Goal: Task Accomplishment & Management: Complete application form

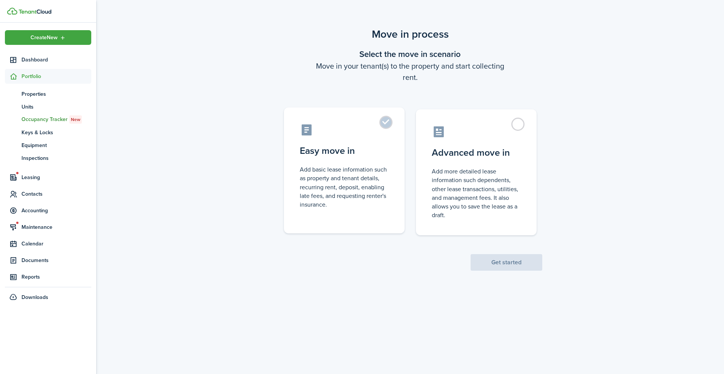
click at [386, 124] on label "Easy move in Add basic lease information such as property and tenant details, r…" at bounding box center [344, 171] width 121 height 126
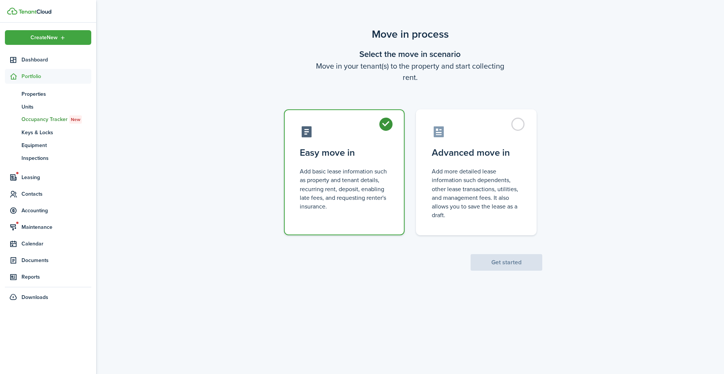
radio input "true"
click at [516, 258] on button "Get started" at bounding box center [507, 262] width 72 height 17
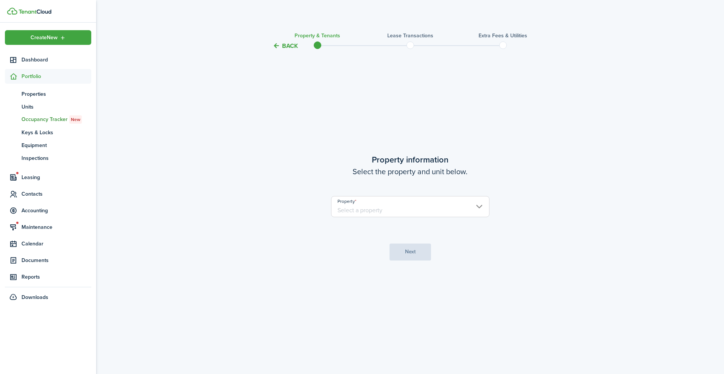
click at [416, 214] on input "Property" at bounding box center [410, 206] width 158 height 21
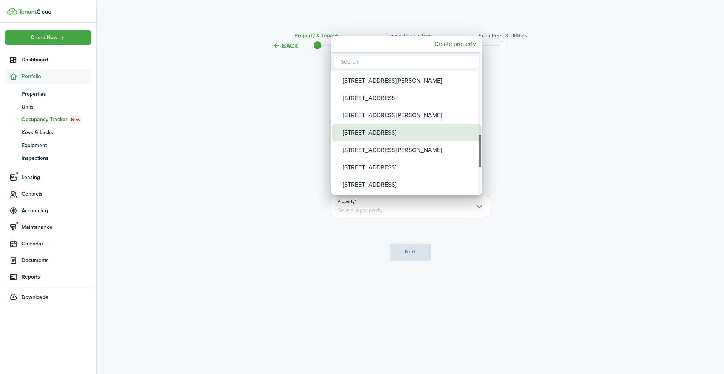
click at [381, 135] on div "[STREET_ADDRESS]" at bounding box center [410, 132] width 134 height 17
type input "[STREET_ADDRESS]"
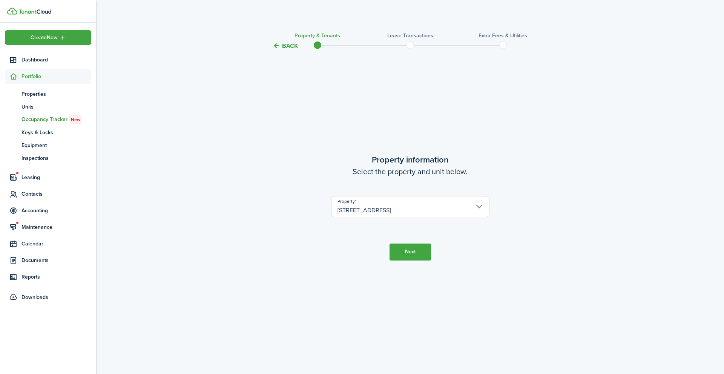
click at [413, 252] on button "Next" at bounding box center [410, 252] width 41 height 17
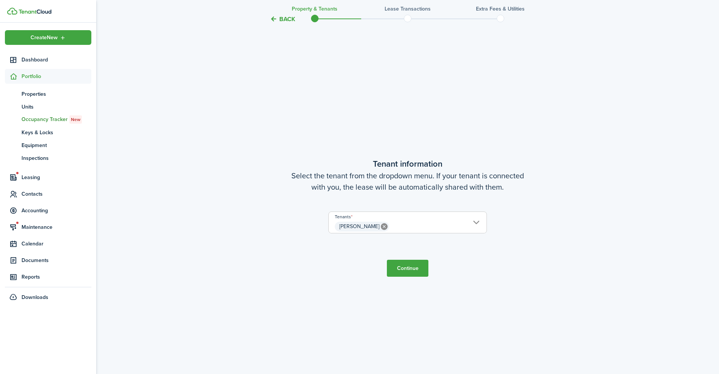
scroll to position [324, 0]
click at [463, 221] on span "[PERSON_NAME]" at bounding box center [408, 226] width 158 height 13
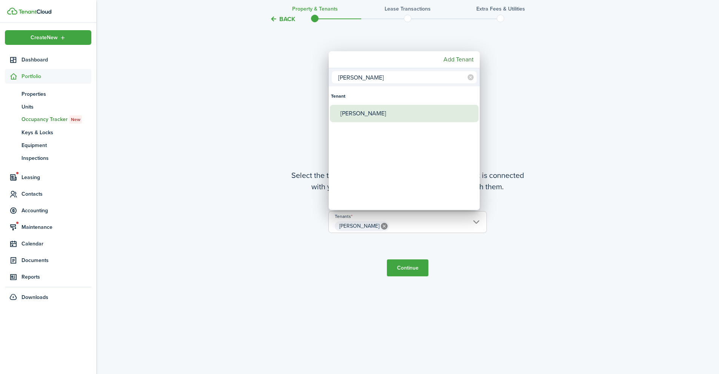
type input "[PERSON_NAME]"
click at [368, 108] on div "[PERSON_NAME]" at bounding box center [407, 113] width 134 height 17
type input "[PERSON_NAME], [PERSON_NAME]"
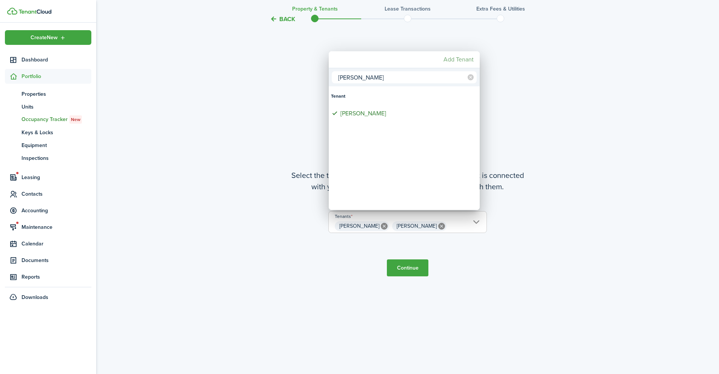
click at [453, 60] on mbsc-button "Add Tenant" at bounding box center [458, 60] width 36 height 14
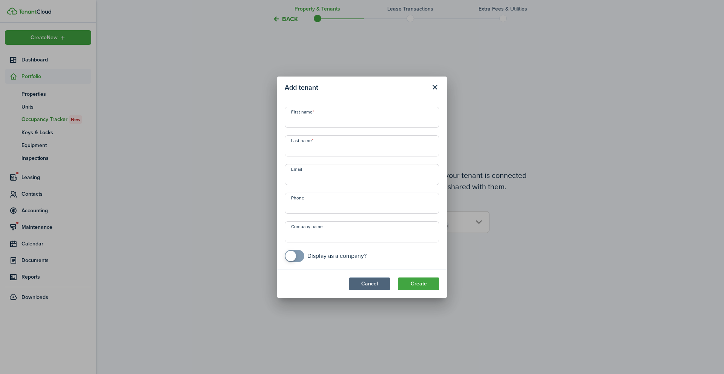
click at [375, 290] on button "Cancel" at bounding box center [369, 284] width 41 height 13
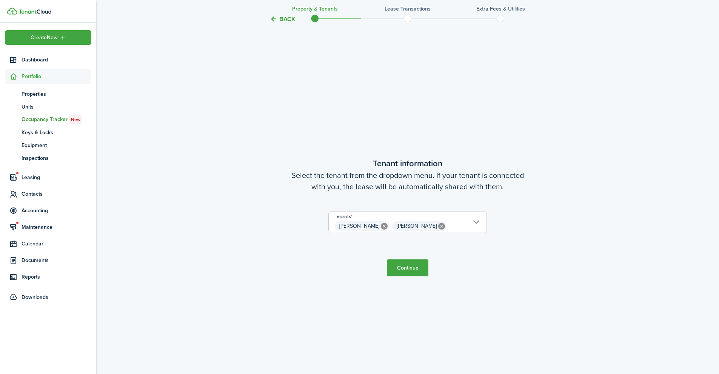
click at [410, 272] on button "Continue" at bounding box center [407, 268] width 41 height 17
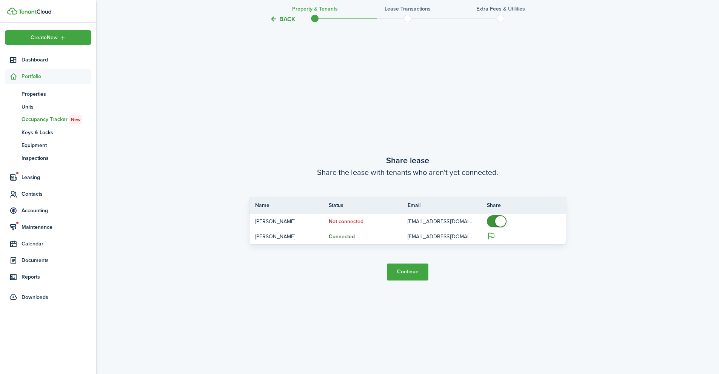
scroll to position [698, 0]
click at [402, 272] on button "Continue" at bounding box center [407, 271] width 41 height 17
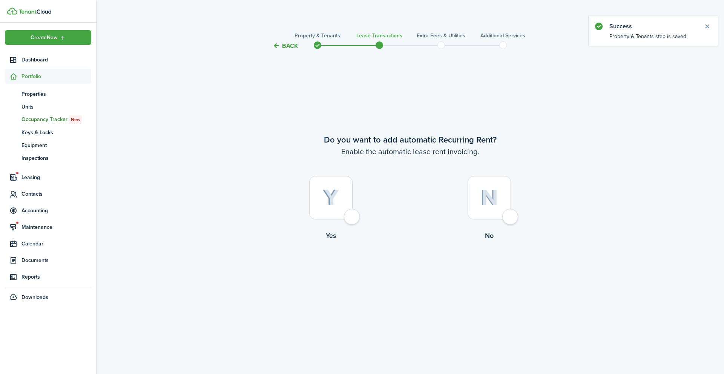
click at [353, 218] on div at bounding box center [330, 197] width 43 height 43
radio input "true"
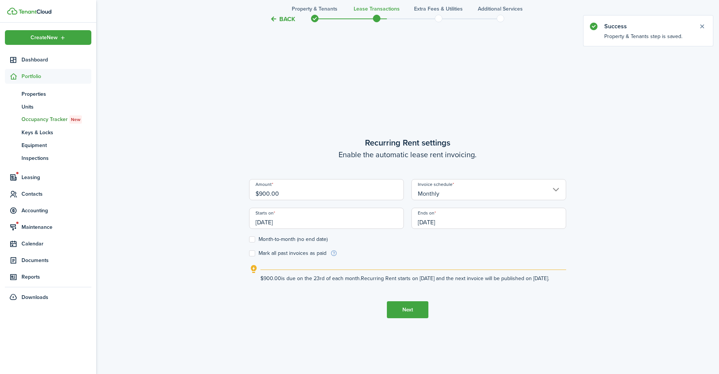
scroll to position [324, 0]
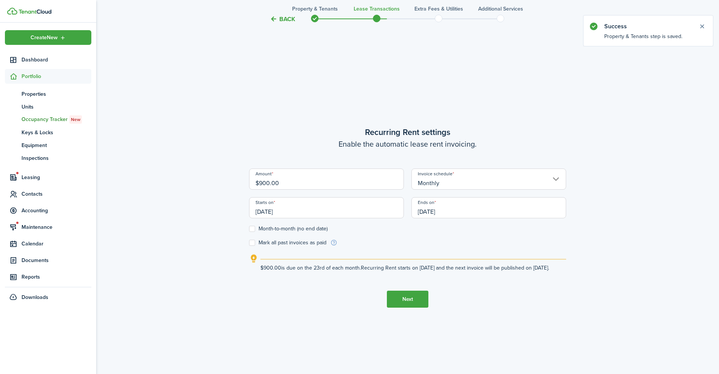
click at [263, 178] on input "$900.00" at bounding box center [326, 179] width 155 height 21
click at [301, 208] on input "[DATE]" at bounding box center [326, 207] width 155 height 21
type input "$1,150.00"
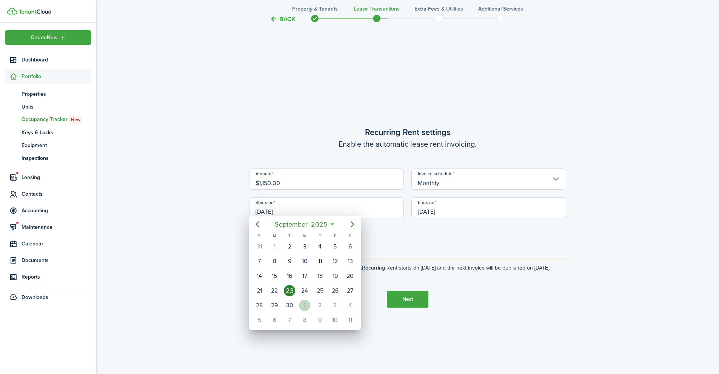
click at [304, 307] on div "1" at bounding box center [304, 305] width 11 height 11
type input "[DATE]"
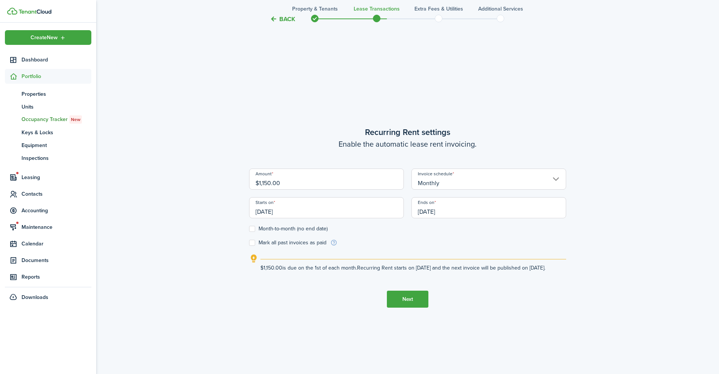
click at [443, 207] on input "[DATE]" at bounding box center [488, 207] width 155 height 21
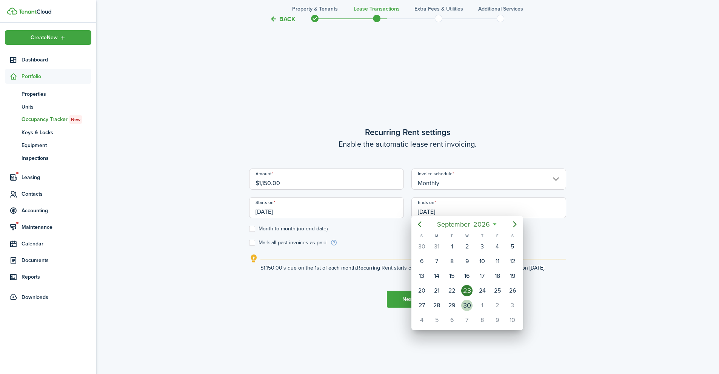
click at [467, 305] on div "30" at bounding box center [466, 305] width 11 height 11
type input "[DATE]"
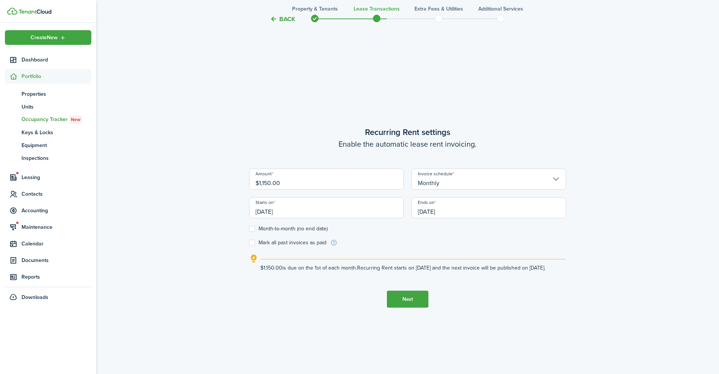
click at [406, 304] on button "Next" at bounding box center [407, 299] width 41 height 17
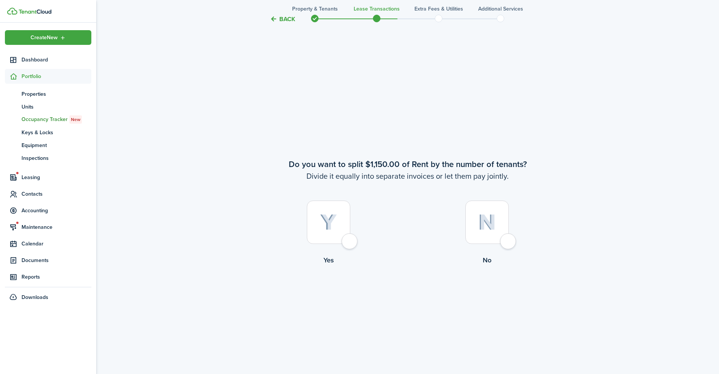
scroll to position [698, 0]
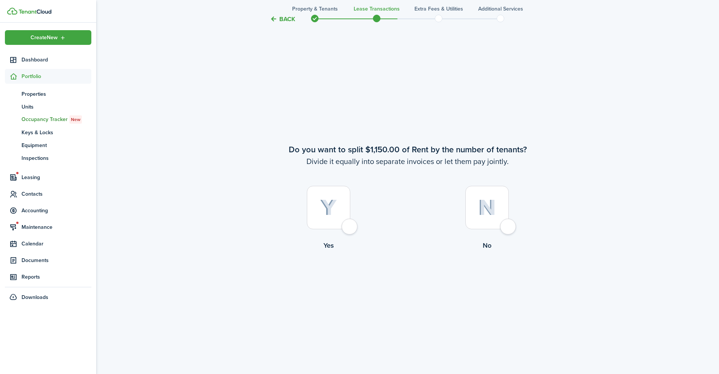
click at [507, 226] on div at bounding box center [486, 207] width 43 height 43
radio input "true"
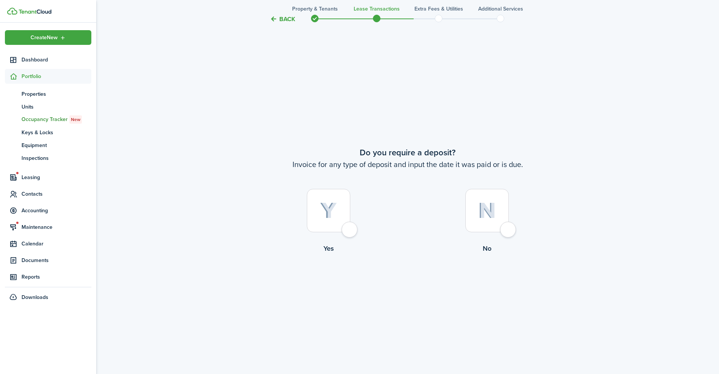
scroll to position [1072, 0]
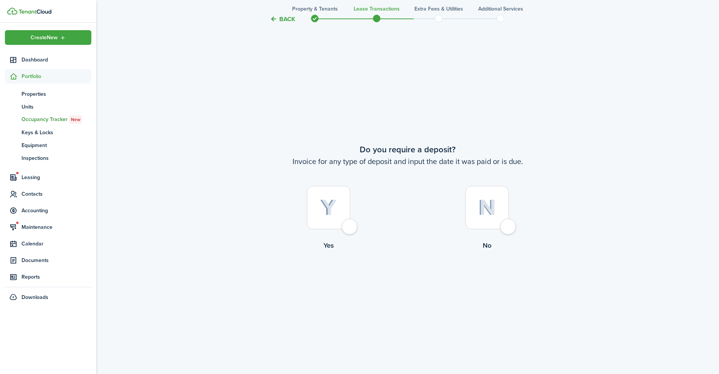
click at [507, 226] on div at bounding box center [486, 207] width 43 height 43
radio input "true"
click at [507, 226] on div at bounding box center [486, 207] width 43 height 43
radio input "true"
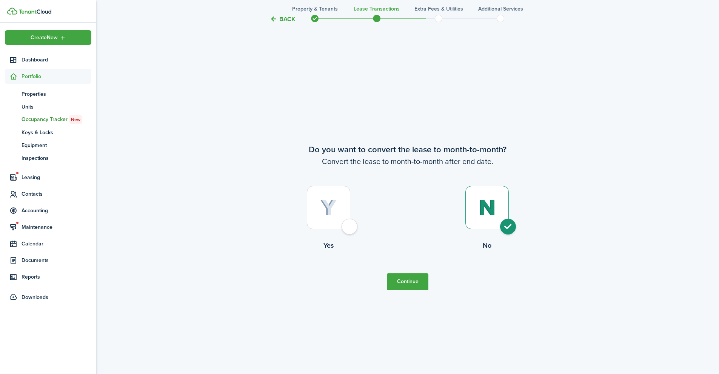
click at [399, 283] on button "Continue" at bounding box center [407, 281] width 41 height 17
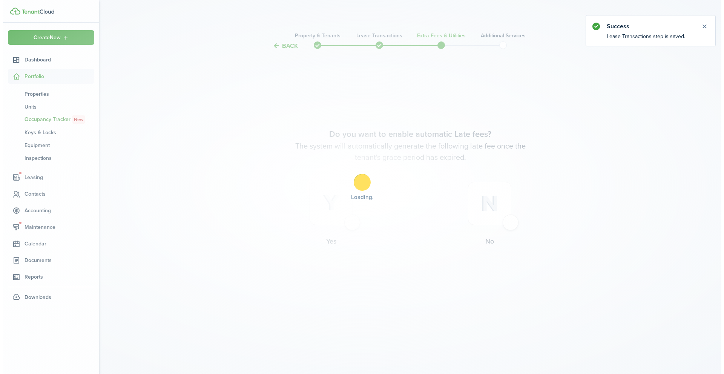
scroll to position [0, 0]
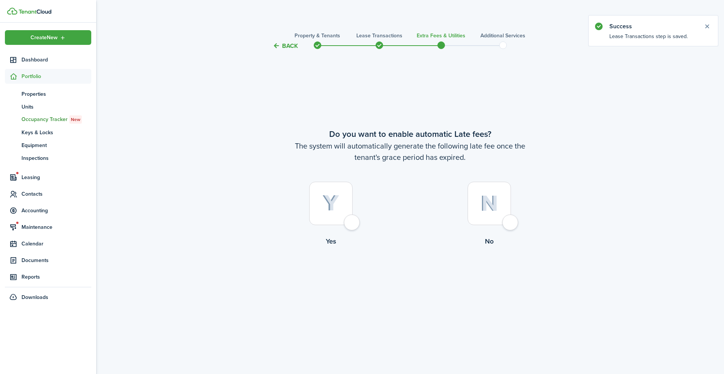
click at [361, 223] on label "Yes" at bounding box center [331, 216] width 158 height 68
radio input "true"
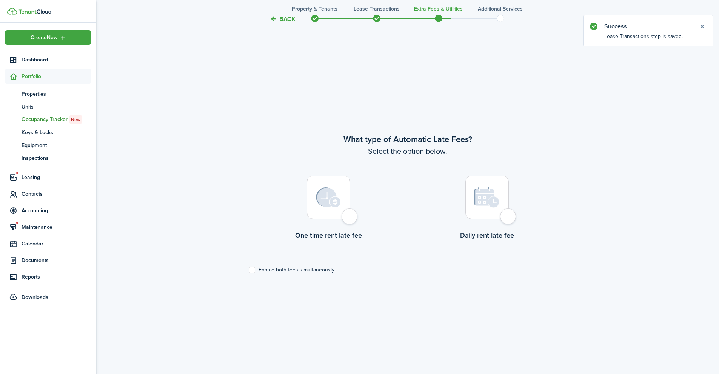
scroll to position [324, 0]
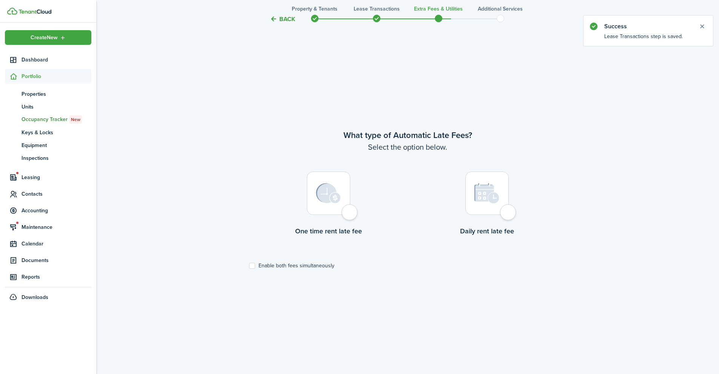
click at [505, 215] on div at bounding box center [486, 193] width 43 height 43
radio input "true"
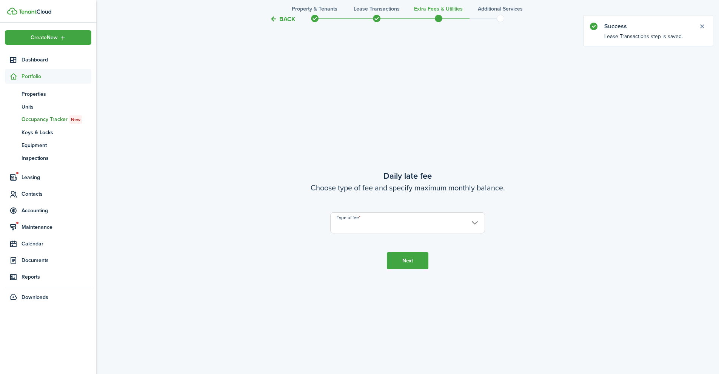
scroll to position [698, 0]
click at [370, 223] on input "Type of fee" at bounding box center [407, 220] width 155 height 21
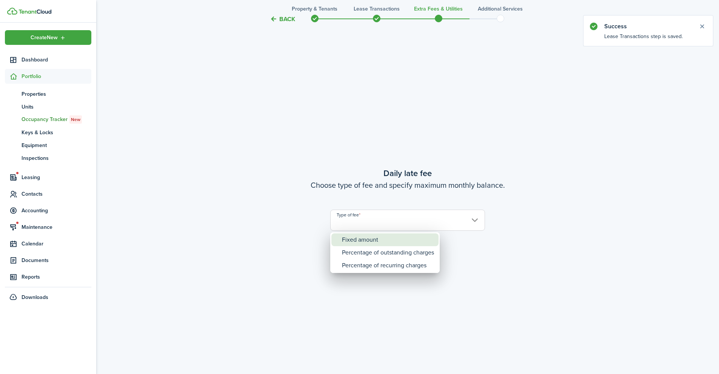
click at [371, 239] on div "Fixed amount" at bounding box center [388, 240] width 92 height 13
type input "Fixed amount"
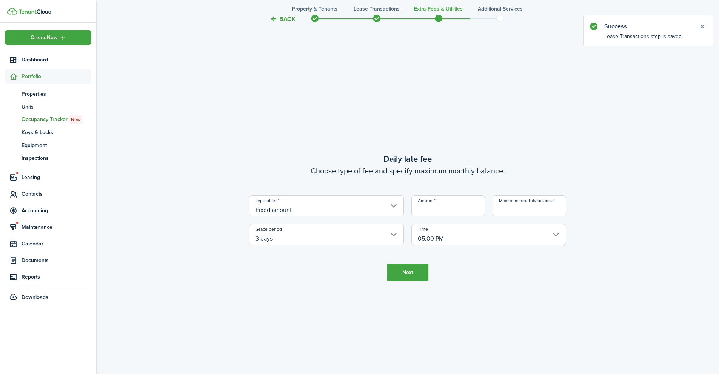
click at [444, 207] on input "Amount" at bounding box center [448, 205] width 74 height 21
type input "$25.00"
click at [524, 209] on input "Maximum monthly balance" at bounding box center [529, 205] width 74 height 21
type input "$750.00"
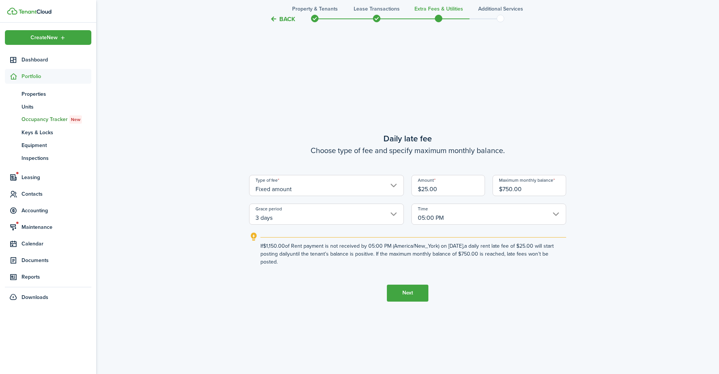
click at [410, 289] on button "Next" at bounding box center [407, 293] width 41 height 17
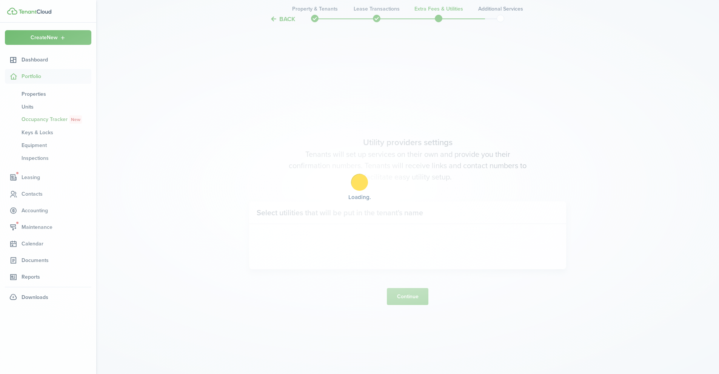
scroll to position [1072, 0]
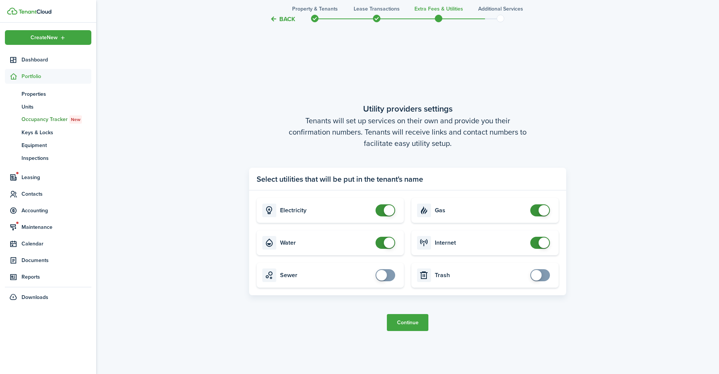
checkbox input "true"
click at [382, 276] on span at bounding box center [381, 275] width 11 height 11
checkbox input "true"
click at [539, 277] on span at bounding box center [536, 275] width 11 height 11
click at [409, 324] on button "Continue" at bounding box center [407, 322] width 41 height 17
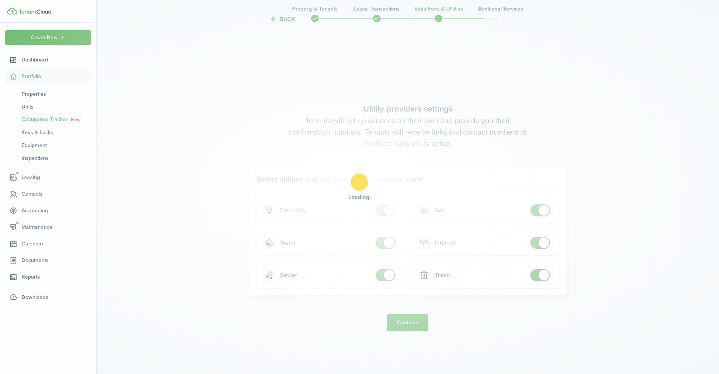
scroll to position [0, 0]
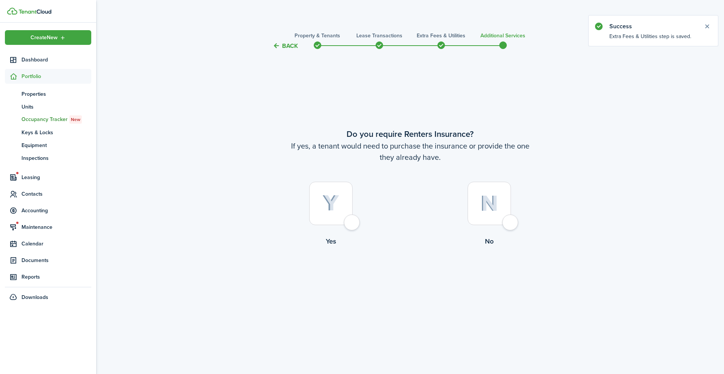
click at [506, 221] on div at bounding box center [489, 203] width 43 height 43
radio input "true"
click at [412, 279] on button "Complete move in" at bounding box center [410, 277] width 55 height 17
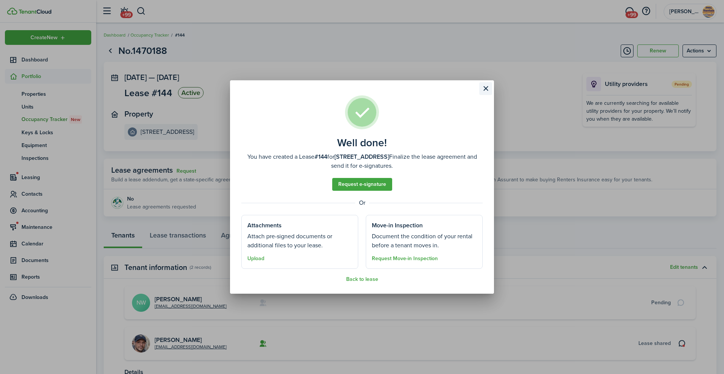
click at [485, 90] on button "Close modal" at bounding box center [485, 88] width 13 height 13
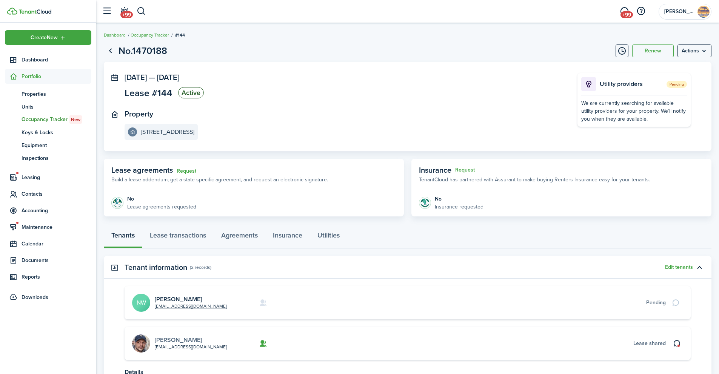
click at [171, 338] on link "[PERSON_NAME]" at bounding box center [178, 340] width 47 height 9
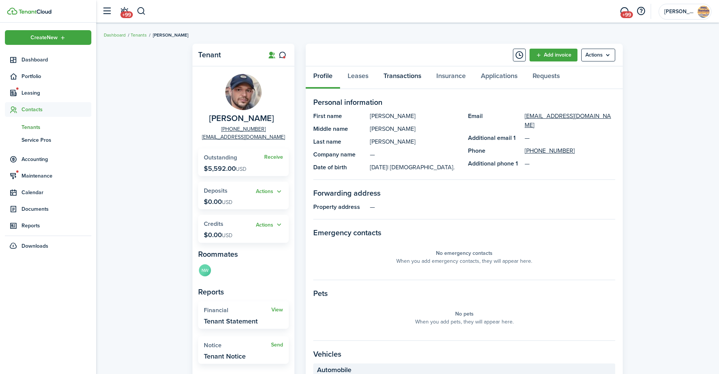
click at [404, 75] on link "Transactions" at bounding box center [402, 77] width 53 height 23
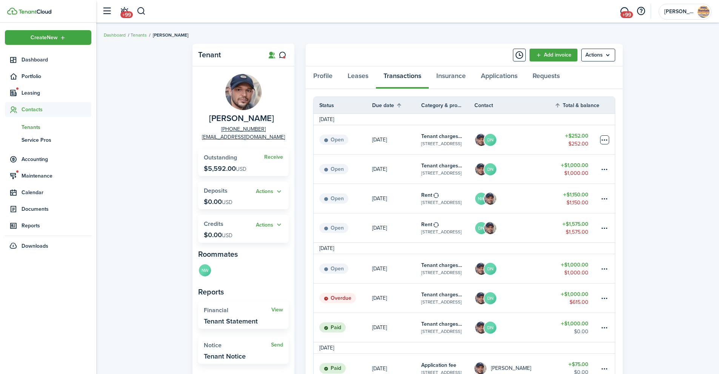
click at [606, 141] on table-menu-btn-icon at bounding box center [604, 139] width 9 height 9
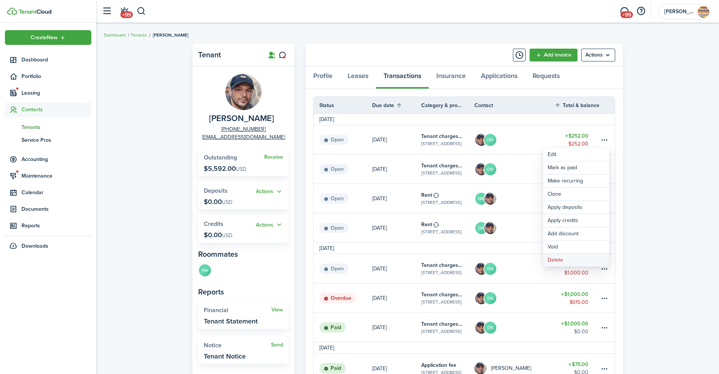
click at [561, 259] on button "Delete" at bounding box center [576, 260] width 66 height 13
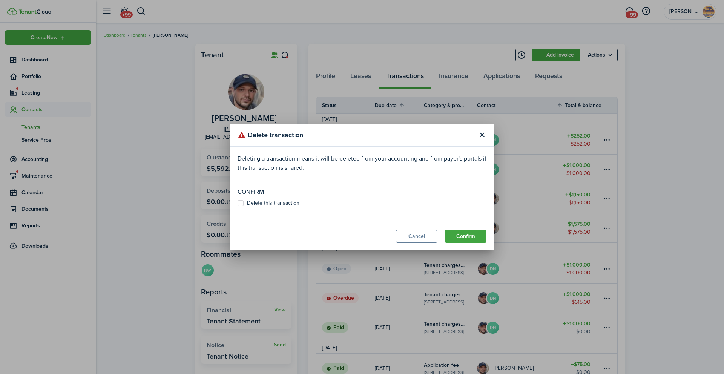
click at [239, 201] on label "Delete this transaction" at bounding box center [269, 203] width 62 height 6
click at [238, 203] on input "Delete this transaction" at bounding box center [237, 203] width 0 height 0
checkbox input "true"
click at [464, 237] on button "Confirm" at bounding box center [465, 236] width 41 height 13
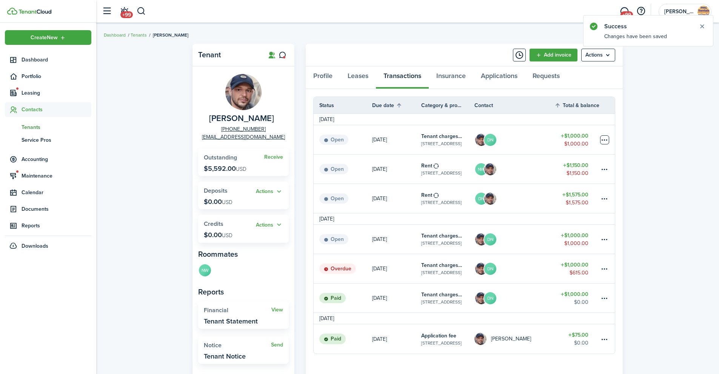
click at [606, 141] on table-menu-btn-icon at bounding box center [604, 139] width 9 height 9
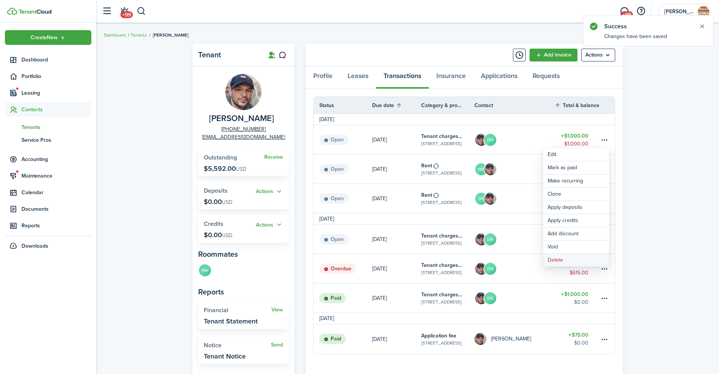
click at [561, 261] on button "Delete" at bounding box center [576, 260] width 66 height 13
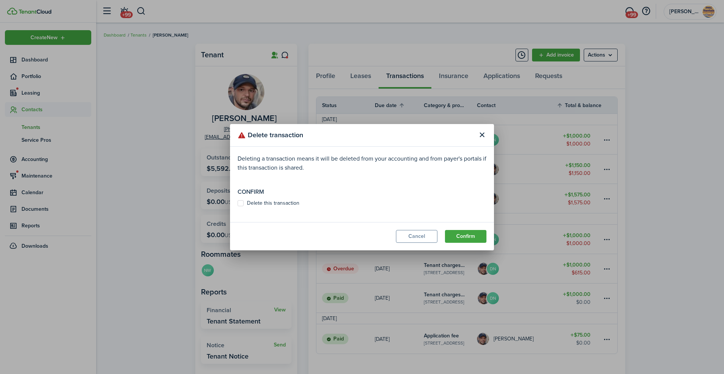
click at [241, 203] on label "Delete this transaction" at bounding box center [269, 203] width 62 height 6
click at [238, 203] on input "Delete this transaction" at bounding box center [237, 203] width 0 height 0
checkbox input "true"
click at [473, 239] on button "Confirm" at bounding box center [465, 236] width 41 height 13
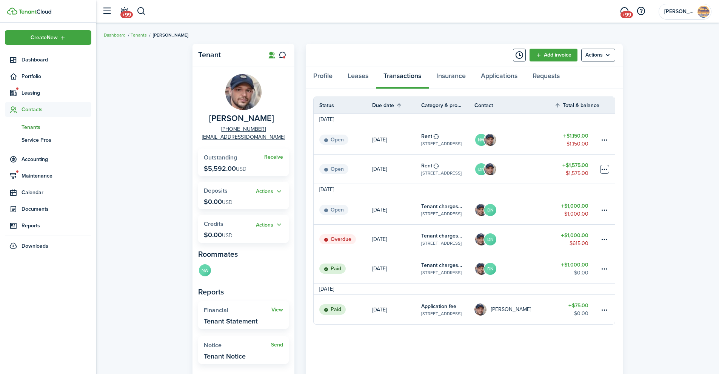
click at [604, 170] on table-menu-btn-icon at bounding box center [604, 169] width 9 height 9
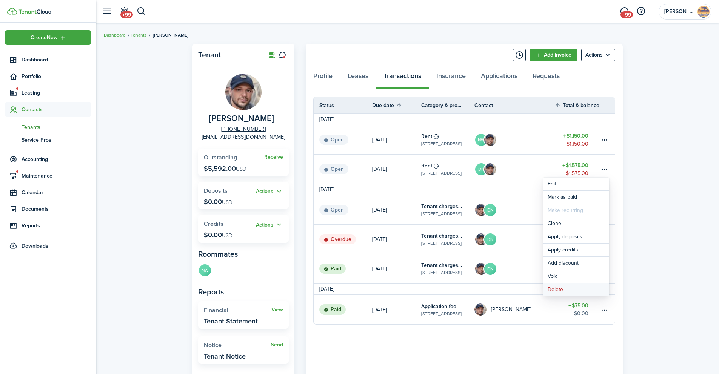
click at [578, 295] on button "Delete" at bounding box center [576, 289] width 66 height 13
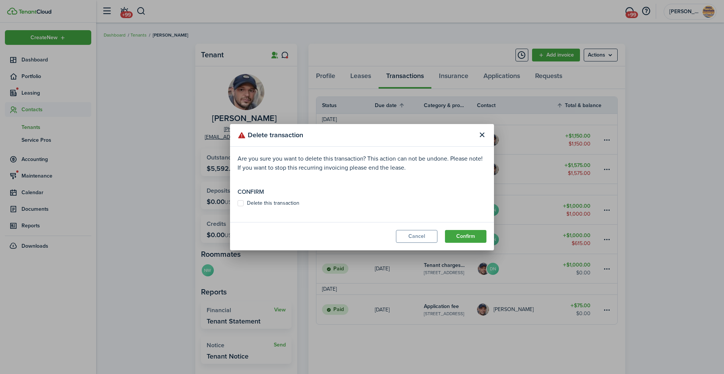
click at [241, 203] on label "Delete this transaction" at bounding box center [269, 203] width 62 height 6
click at [238, 203] on input "Delete this transaction" at bounding box center [237, 203] width 0 height 0
checkbox input "true"
click at [476, 236] on button "Confirm" at bounding box center [465, 236] width 41 height 13
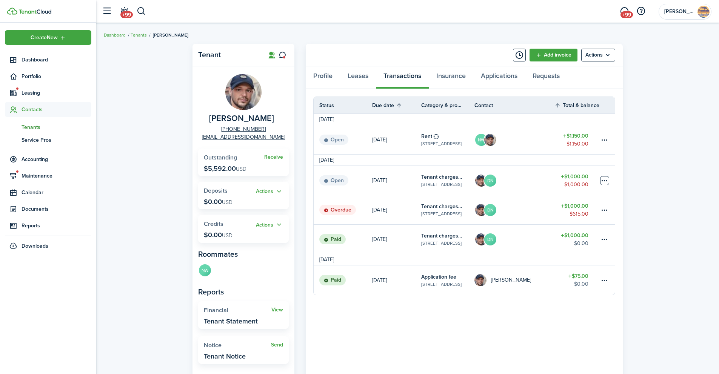
click at [605, 182] on table-menu-btn-icon at bounding box center [604, 180] width 9 height 9
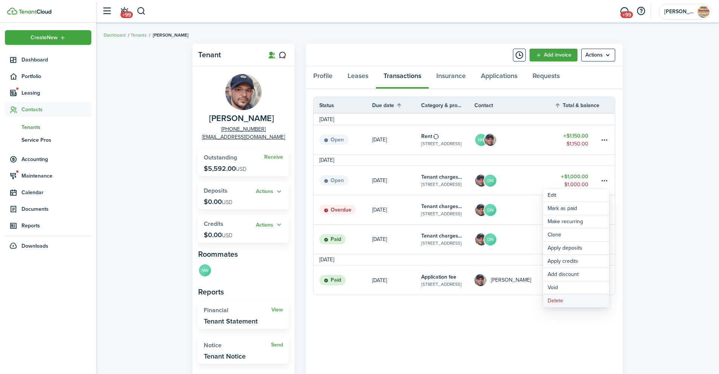
click at [573, 301] on button "Delete" at bounding box center [576, 301] width 66 height 13
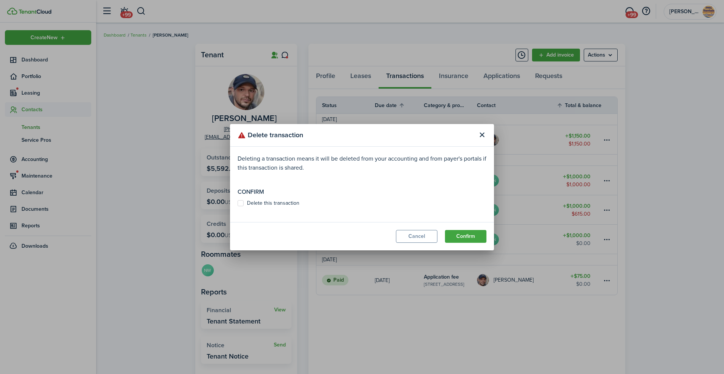
click at [237, 203] on modal-body "Deleting a transaction means it will be deleted from your accounting and from p…" at bounding box center [362, 184] width 264 height 75
click at [240, 201] on label "Delete this transaction" at bounding box center [269, 203] width 62 height 6
click at [238, 203] on input "Delete this transaction" at bounding box center [237, 203] width 0 height 0
checkbox input "true"
click at [481, 236] on button "Confirm" at bounding box center [465, 236] width 41 height 13
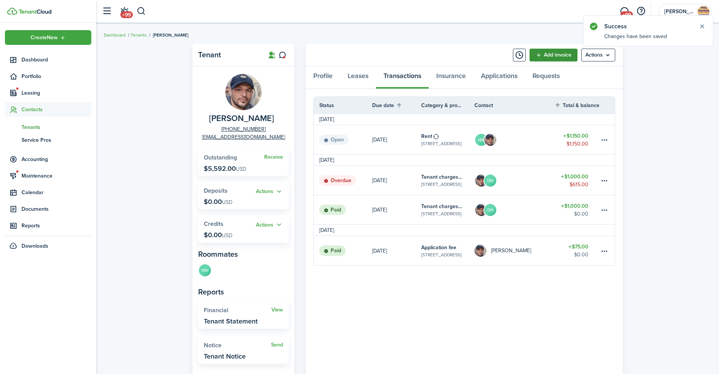
click at [555, 56] on link "Add invoice" at bounding box center [553, 55] width 48 height 13
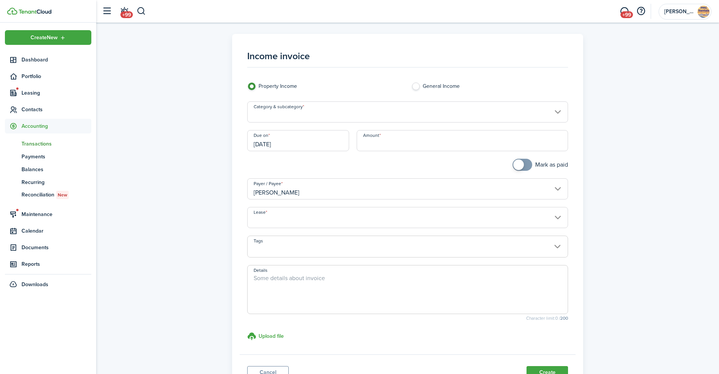
click at [364, 146] on input "Amount" at bounding box center [462, 140] width 212 height 21
type input "$1,000.00"
click at [314, 116] on input "Category & subcategory" at bounding box center [407, 111] width 321 height 21
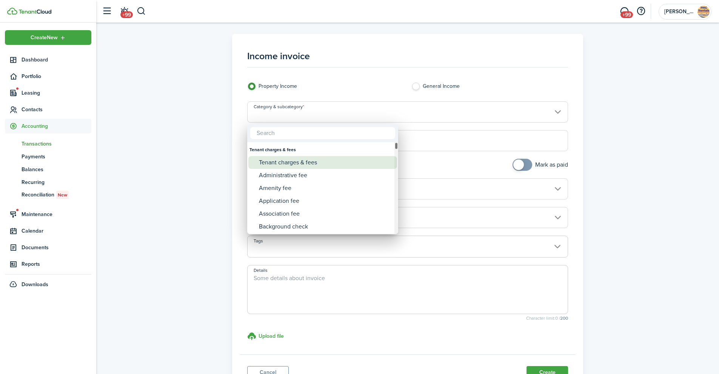
click at [289, 162] on div "Tenant charges & fees" at bounding box center [326, 162] width 134 height 13
type input "Tenant charges & fees"
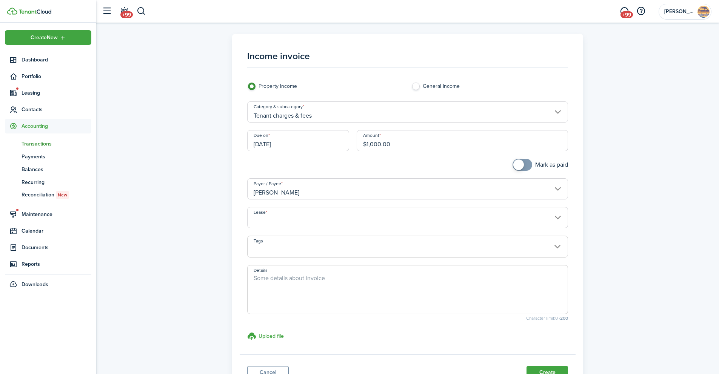
click at [294, 213] on input "Lease" at bounding box center [407, 217] width 321 height 21
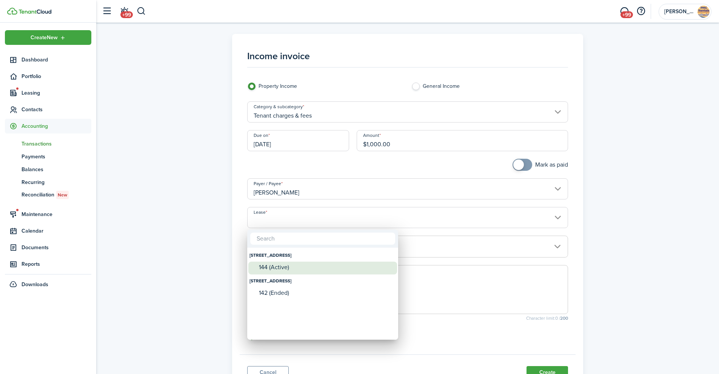
click at [287, 273] on mbsc-wheel-item "144 (Active)" at bounding box center [322, 268] width 149 height 13
type input "[STREET_ADDRESS] (Active)"
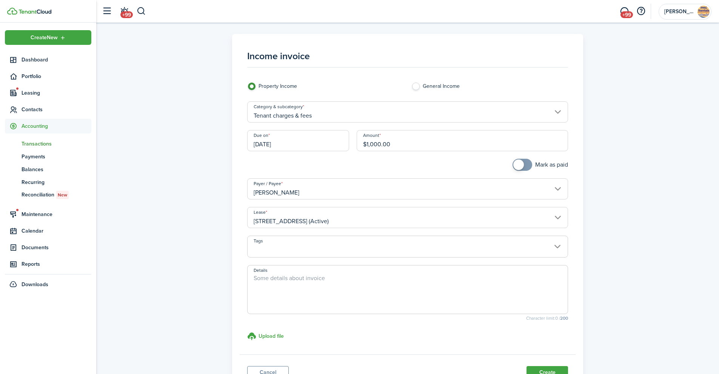
click at [291, 247] on span at bounding box center [407, 250] width 320 height 13
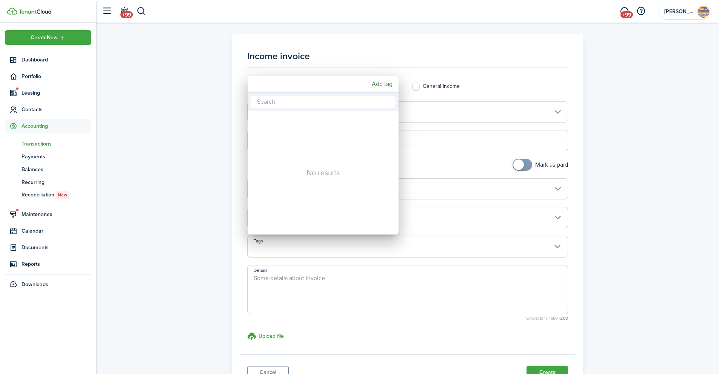
click at [162, 196] on div at bounding box center [359, 187] width 839 height 495
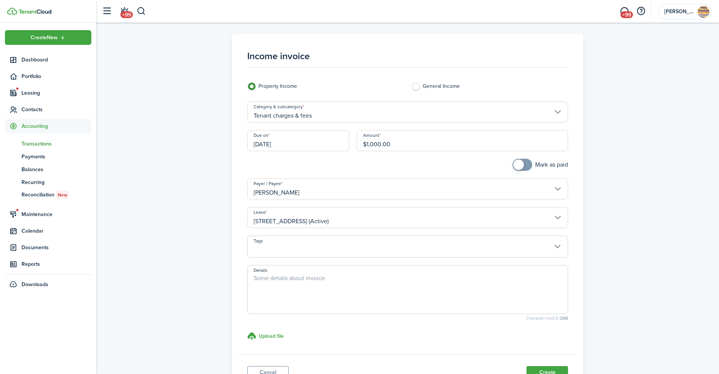
click at [301, 278] on textarea "Details" at bounding box center [407, 292] width 320 height 36
click at [301, 144] on input "[DATE]" at bounding box center [298, 140] width 102 height 21
type textarea "move in costs as detailed on lease"
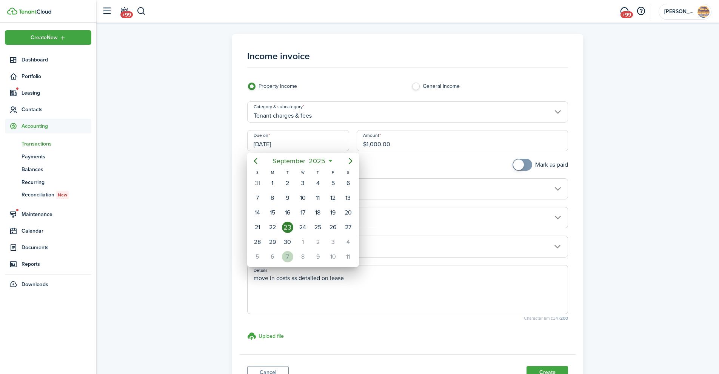
click at [288, 257] on div "7" at bounding box center [287, 256] width 11 height 11
type input "[DATE]"
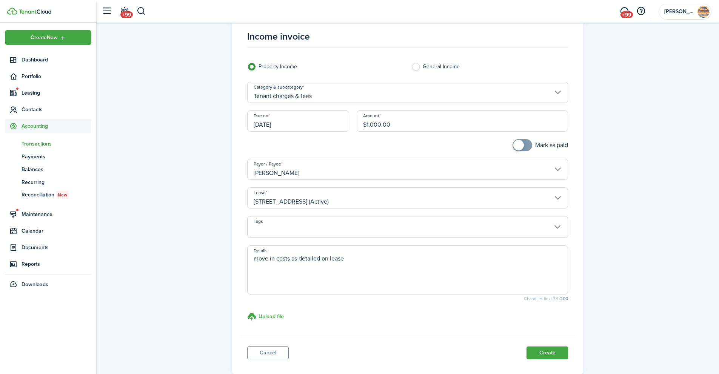
scroll to position [21, 0]
click at [545, 352] on button "Create" at bounding box center [546, 352] width 41 height 13
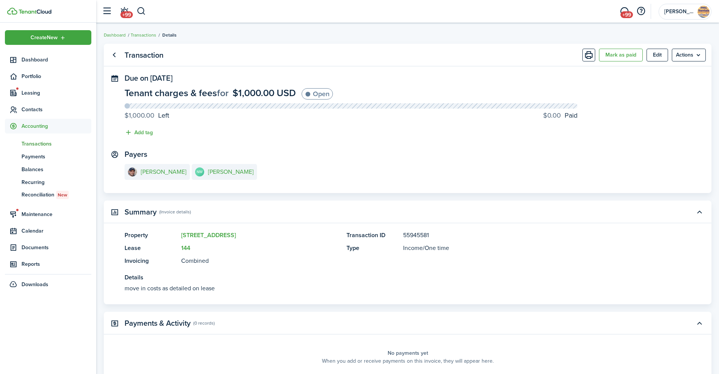
scroll to position [3, 0]
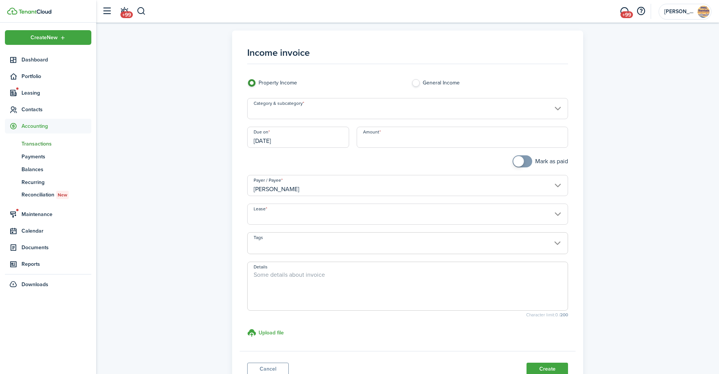
click at [396, 112] on input "Category & subcategory" at bounding box center [407, 108] width 321 height 21
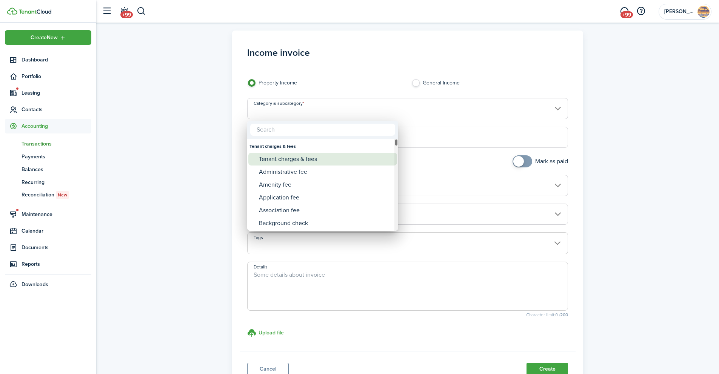
click at [361, 160] on div "Tenant charges & fees" at bounding box center [326, 159] width 134 height 13
type input "Tenant charges & fees"
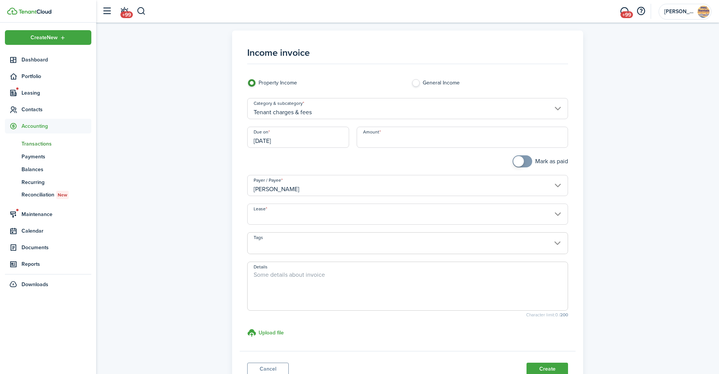
click at [280, 139] on input "[DATE]" at bounding box center [298, 137] width 102 height 21
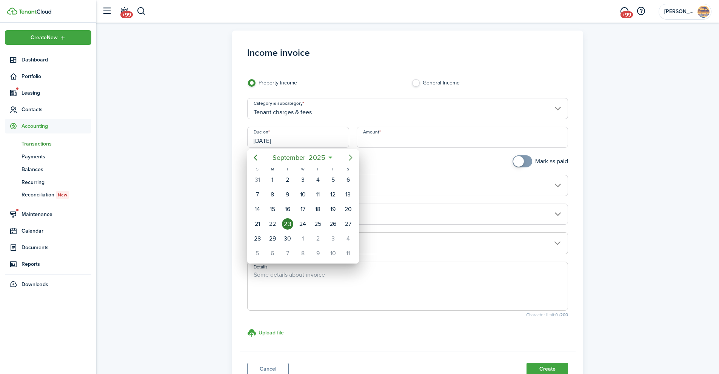
click at [351, 160] on icon "Next page" at bounding box center [350, 157] width 9 height 9
click at [301, 205] on div "15" at bounding box center [302, 209] width 11 height 11
type input "[DATE]"
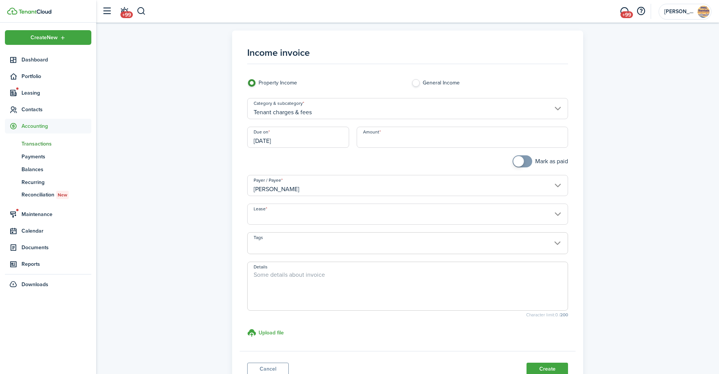
click at [384, 134] on input "Amount" at bounding box center [462, 137] width 212 height 21
click at [327, 214] on input "Lease" at bounding box center [407, 214] width 321 height 21
type input "$985.00"
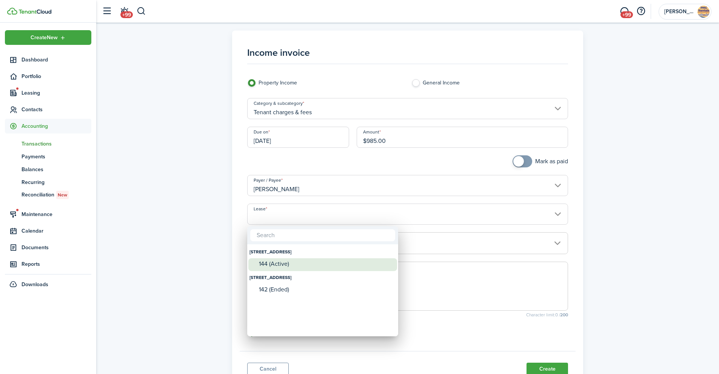
click at [303, 267] on div "144 (Active)" at bounding box center [326, 263] width 134 height 11
type input "[STREET_ADDRESS] (Active)"
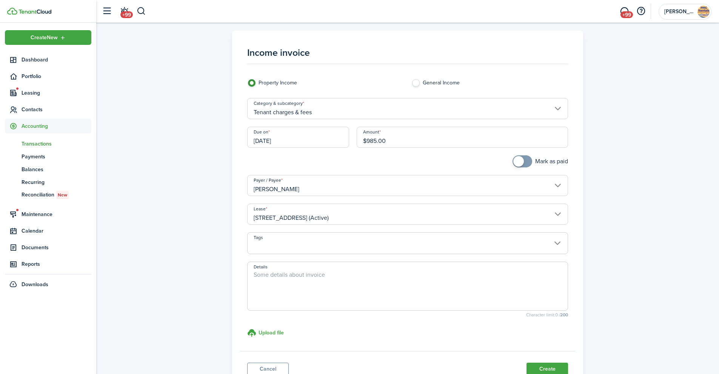
click at [310, 284] on textarea "Details" at bounding box center [407, 288] width 320 height 36
type textarea "final move in costs as detailed in lease"
click at [542, 370] on button "Create" at bounding box center [546, 369] width 41 height 13
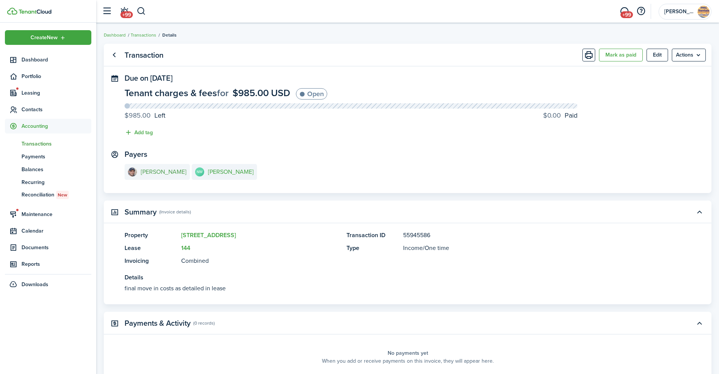
click at [158, 174] on e-details-info-title "[PERSON_NAME]" at bounding box center [164, 172] width 46 height 7
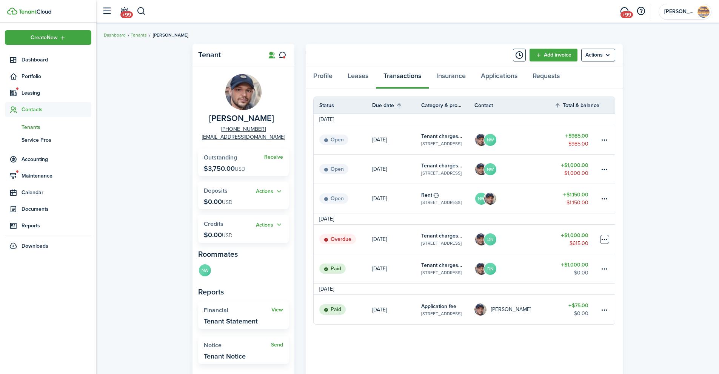
click at [606, 239] on table-menu-btn-icon at bounding box center [604, 239] width 9 height 9
click at [558, 256] on button "Edit" at bounding box center [576, 254] width 66 height 13
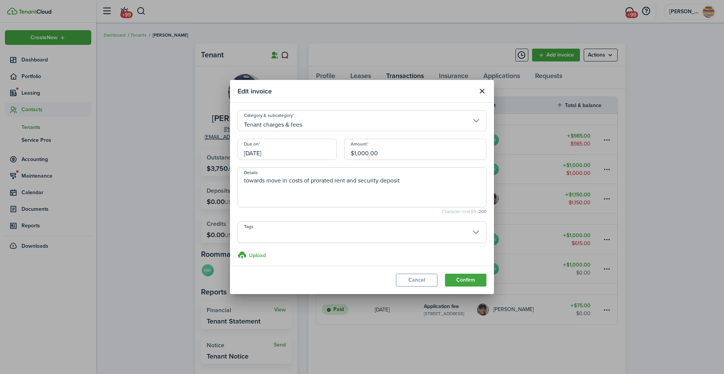
drag, startPoint x: 376, startPoint y: 152, endPoint x: 352, endPoint y: 152, distance: 24.9
click at [352, 152] on input "$1,000.00" at bounding box center [415, 149] width 142 height 21
drag, startPoint x: 363, startPoint y: 152, endPoint x: 353, endPoint y: 151, distance: 9.9
click at [353, 151] on input "$615" at bounding box center [415, 149] width 142 height 21
type input "$385.00"
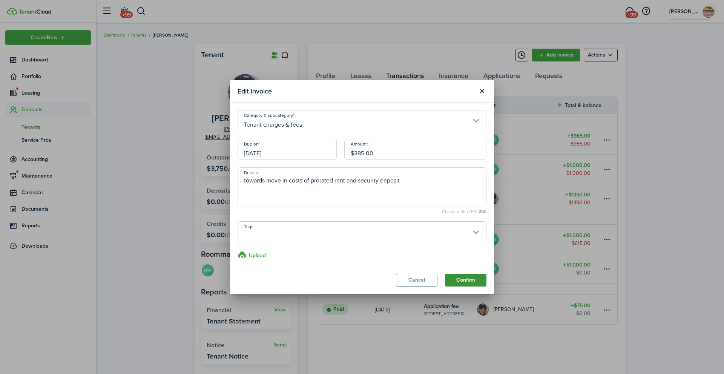
click at [467, 280] on button "Confirm" at bounding box center [465, 280] width 41 height 13
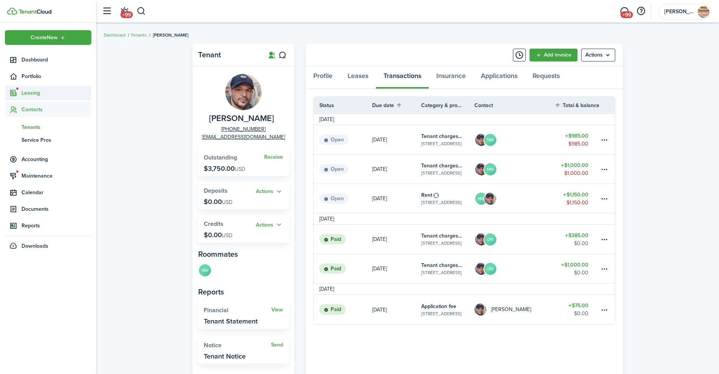
click at [36, 93] on span "Leasing" at bounding box center [57, 93] width 70 height 8
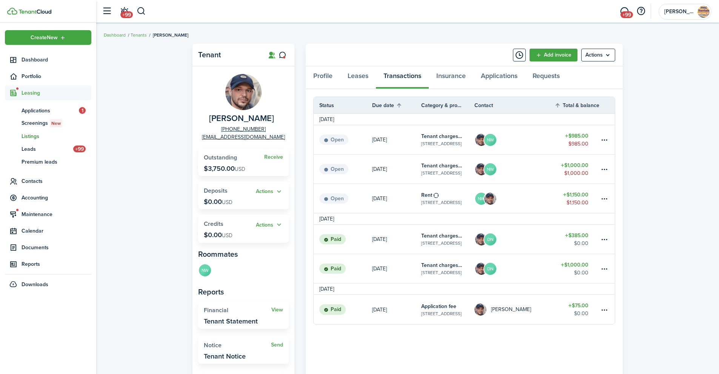
click at [28, 137] on span "Listings" at bounding box center [57, 136] width 70 height 8
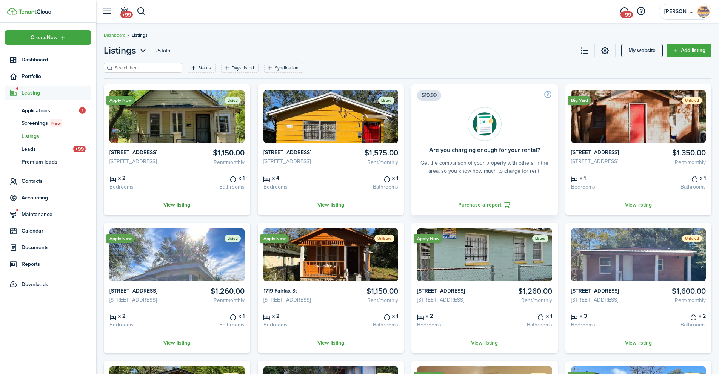
click at [176, 213] on link "View listing" at bounding box center [177, 205] width 146 height 21
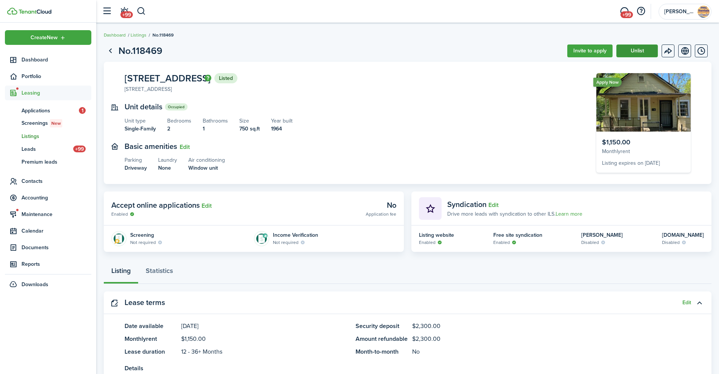
click at [645, 48] on button "Unlist" at bounding box center [636, 51] width 41 height 13
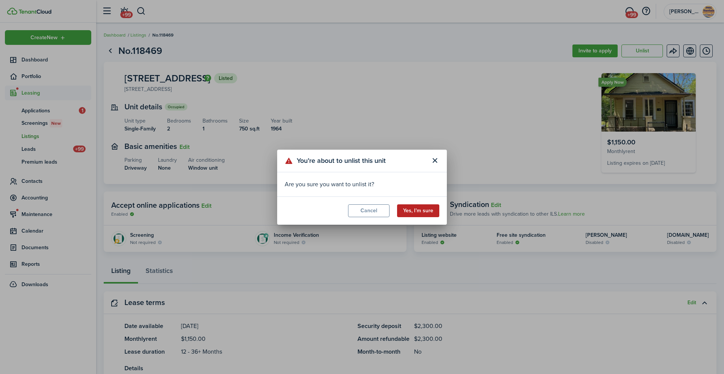
click at [424, 213] on button "Yes, I’m sure" at bounding box center [418, 210] width 42 height 13
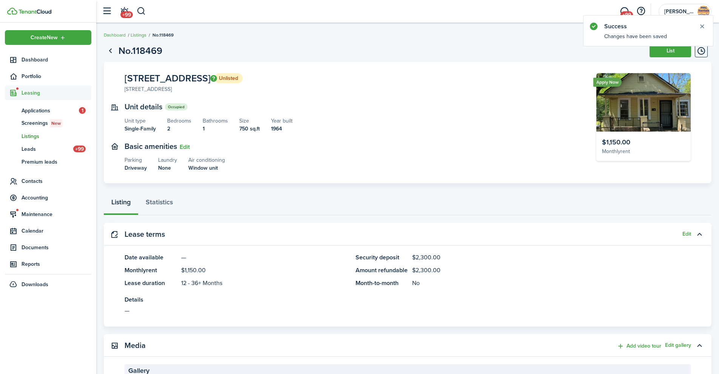
click at [139, 35] on link "Listings" at bounding box center [139, 35] width 16 height 7
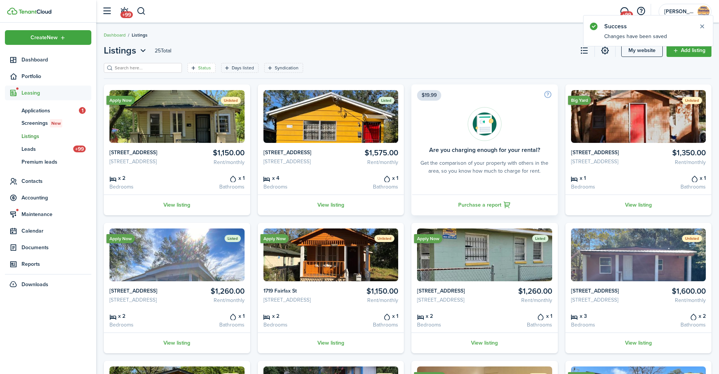
click at [198, 69] on filter-tag-label "Status" at bounding box center [204, 68] width 13 height 7
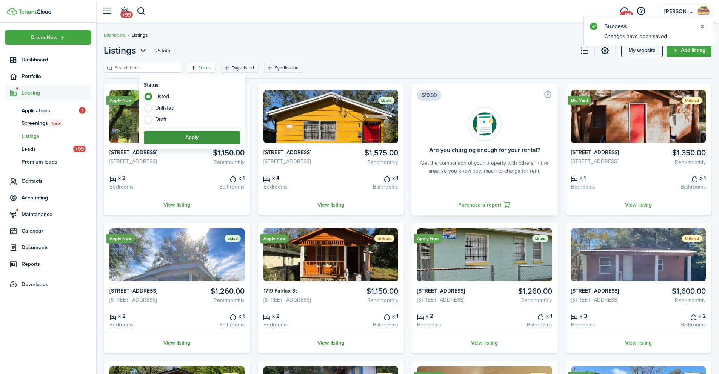
click at [163, 136] on button "Apply" at bounding box center [192, 137] width 97 height 13
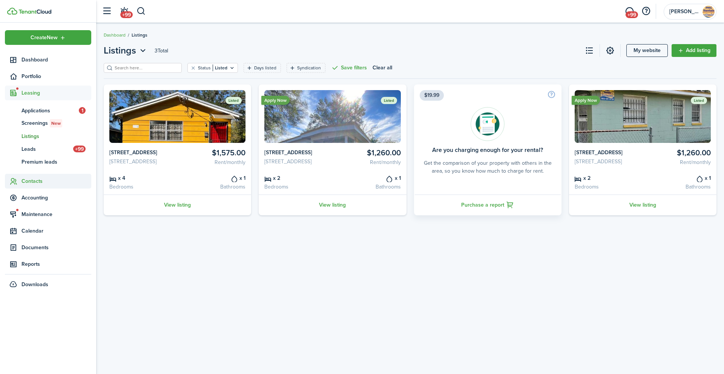
click at [35, 182] on span "Contacts" at bounding box center [57, 181] width 70 height 8
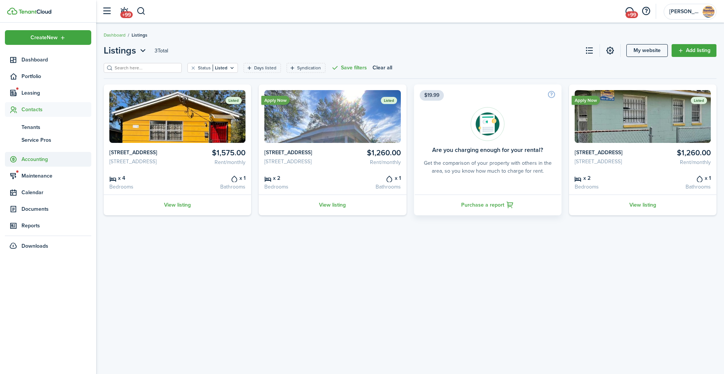
click at [36, 157] on span "Accounting" at bounding box center [57, 159] width 70 height 8
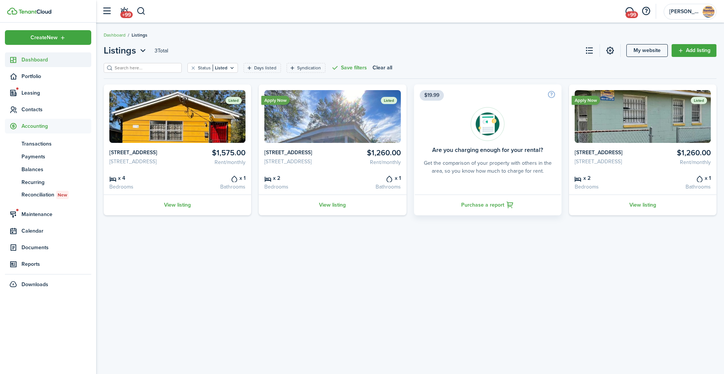
click at [35, 60] on span "Dashboard" at bounding box center [57, 60] width 70 height 8
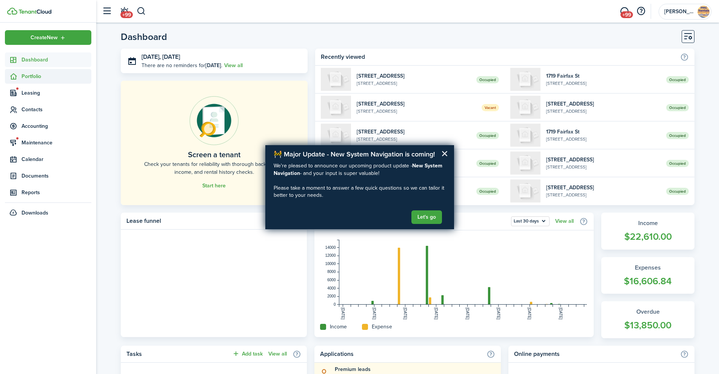
click at [35, 77] on span "Portfolio" at bounding box center [57, 76] width 70 height 8
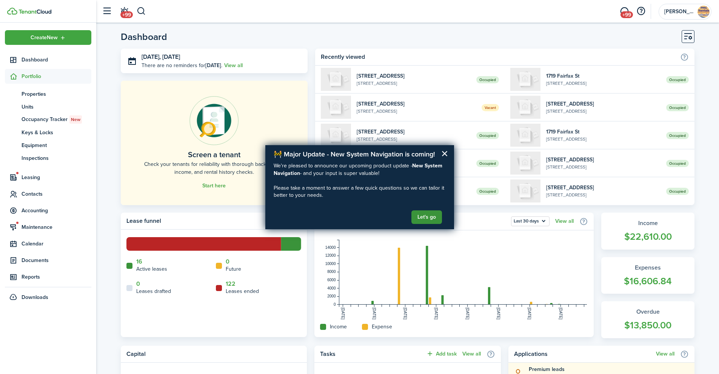
click at [424, 218] on button "Let's go" at bounding box center [426, 217] width 31 height 14
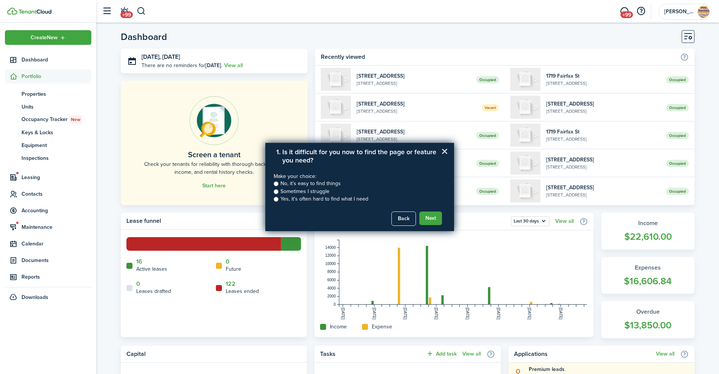
click at [275, 192] on input "Sometimes I struggle" at bounding box center [275, 191] width 5 height 5
radio input "true"
click at [430, 219] on button "Next" at bounding box center [430, 219] width 23 height 14
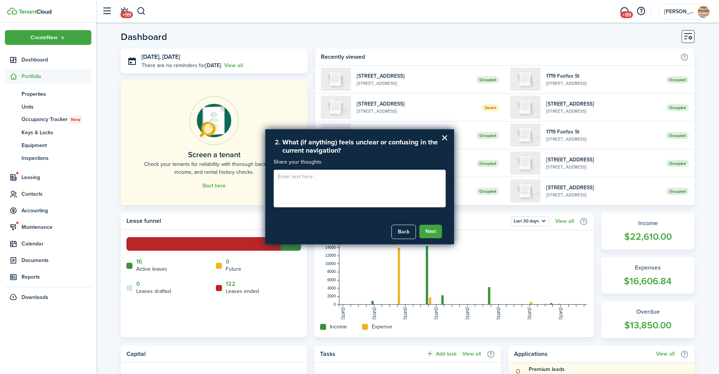
click at [353, 190] on textarea at bounding box center [359, 189] width 172 height 38
type textarea "settings, among other things"
click at [421, 231] on button "Next" at bounding box center [430, 232] width 23 height 14
click at [445, 140] on button "×" at bounding box center [444, 138] width 7 height 12
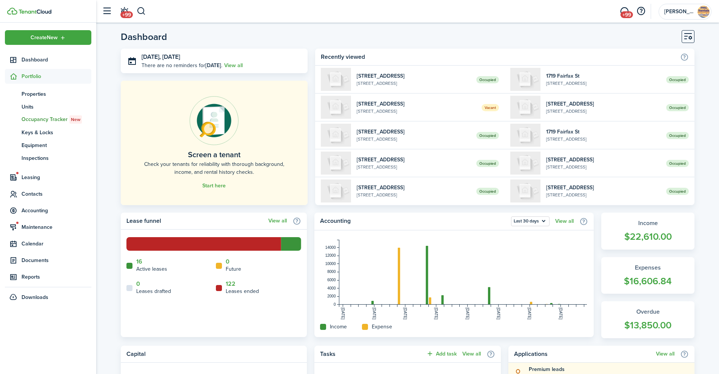
click at [51, 120] on span "Occupancy Tracker New" at bounding box center [57, 119] width 70 height 8
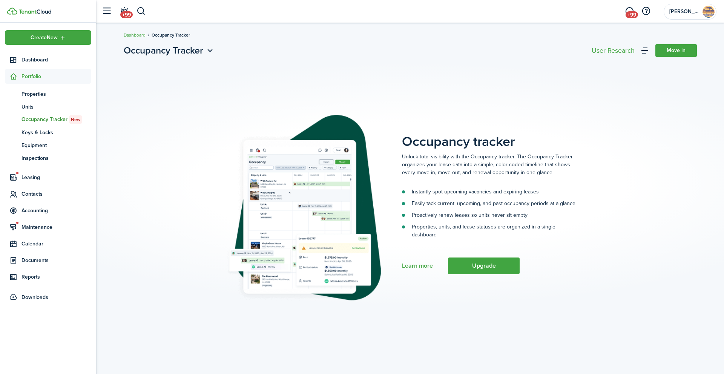
click at [23, 75] on span "Portfolio" at bounding box center [57, 76] width 70 height 8
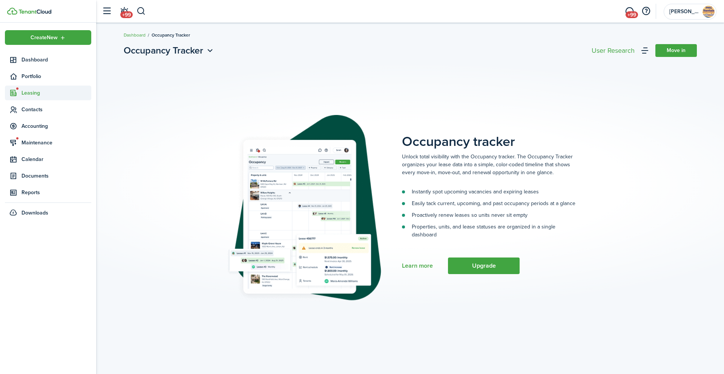
click at [30, 94] on span "Leasing" at bounding box center [57, 93] width 70 height 8
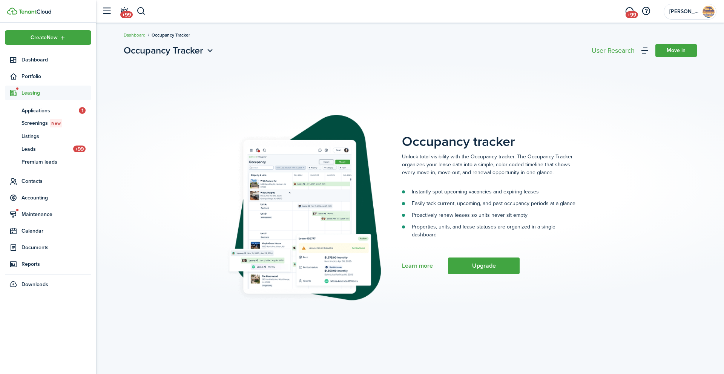
click at [28, 94] on span "Leasing" at bounding box center [57, 93] width 70 height 8
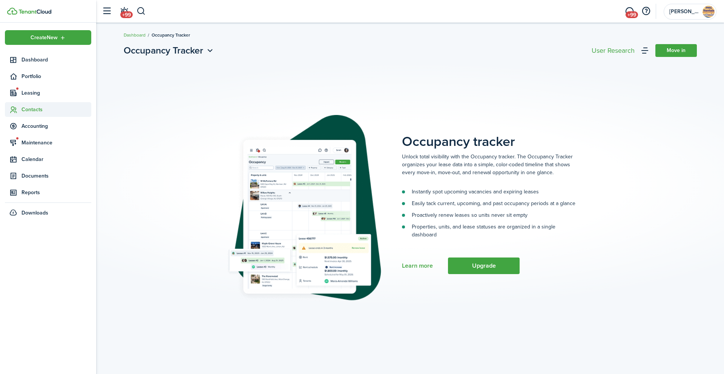
click at [27, 109] on span "Contacts" at bounding box center [57, 110] width 70 height 8
click at [29, 108] on span "Contacts" at bounding box center [57, 110] width 70 height 8
click at [25, 126] on span "Accounting" at bounding box center [57, 126] width 70 height 8
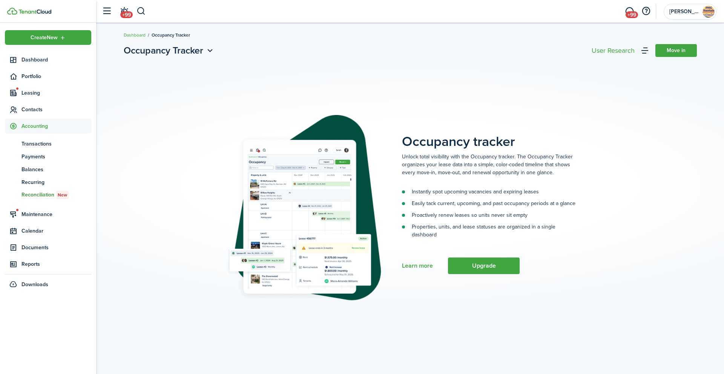
click at [35, 194] on span "Reconciliation New" at bounding box center [57, 195] width 70 height 8
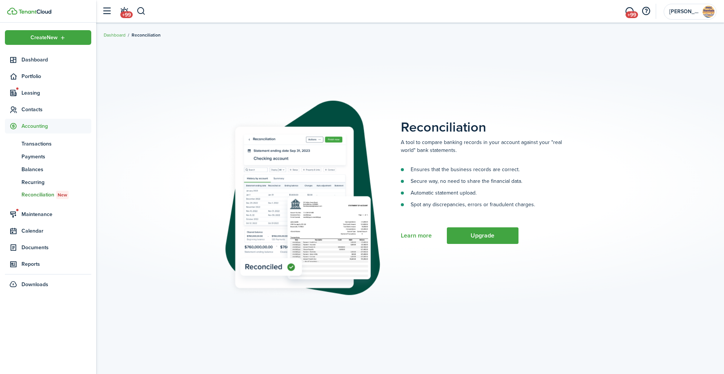
click at [32, 126] on span "Accounting" at bounding box center [57, 126] width 70 height 8
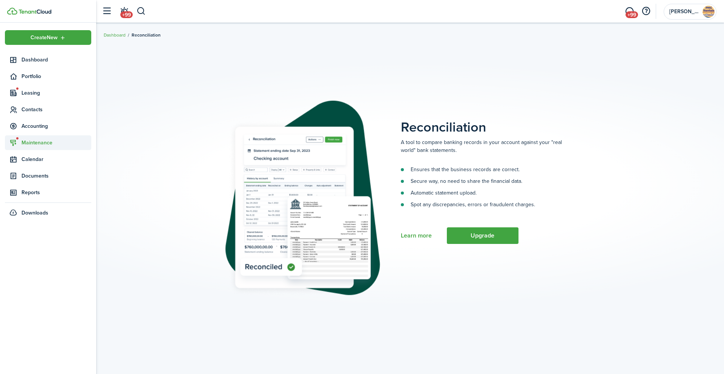
click at [31, 143] on span "Maintenance" at bounding box center [57, 143] width 70 height 8
click at [33, 161] on span "Calendar" at bounding box center [57, 159] width 70 height 8
click at [33, 159] on span "Calendar" at bounding box center [57, 159] width 70 height 8
click at [32, 172] on span "Documents" at bounding box center [57, 176] width 70 height 8
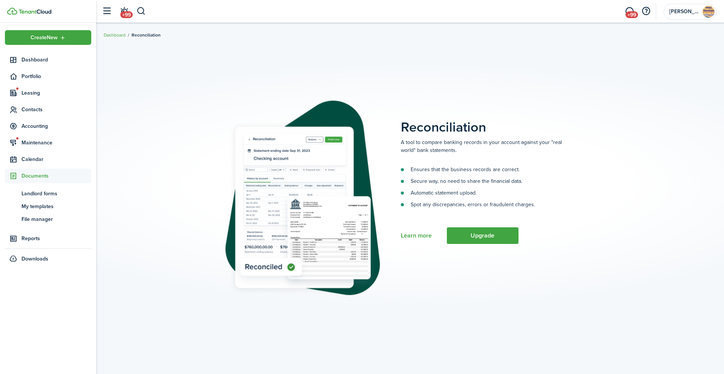
click at [31, 177] on span "Documents" at bounding box center [57, 176] width 70 height 8
click at [30, 194] on span "Reports" at bounding box center [57, 193] width 70 height 8
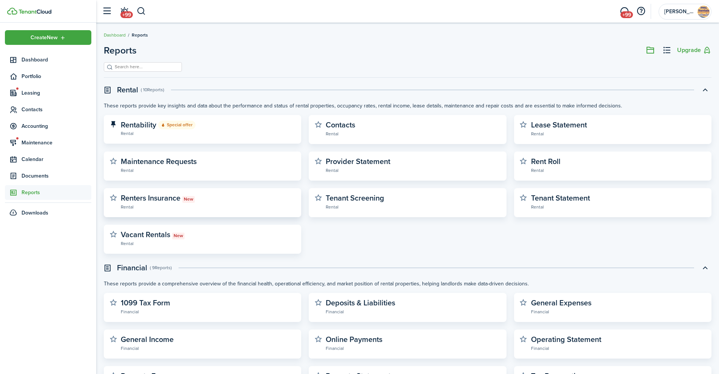
click at [141, 200] on widget-stats-description "Renters Insurance New" at bounding box center [158, 197] width 74 height 11
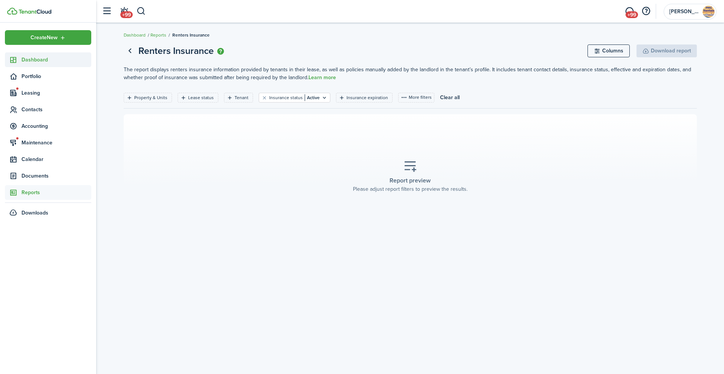
click at [27, 58] on span "Dashboard" at bounding box center [57, 60] width 70 height 8
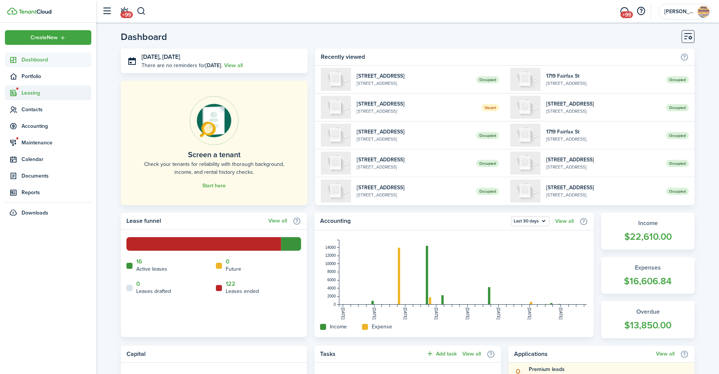
click at [32, 94] on span "Leasing" at bounding box center [57, 93] width 70 height 8
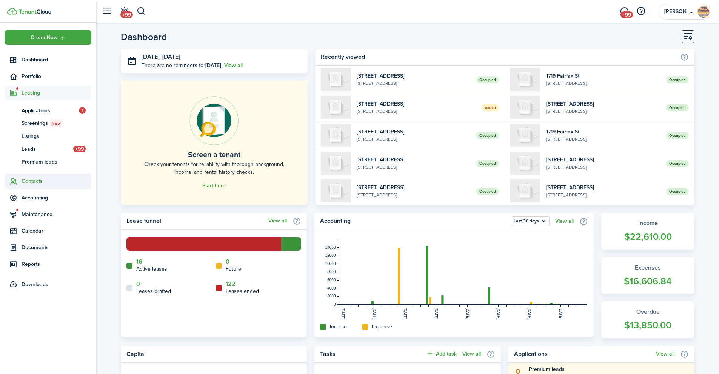
click at [35, 182] on span "Contacts" at bounding box center [57, 181] width 70 height 8
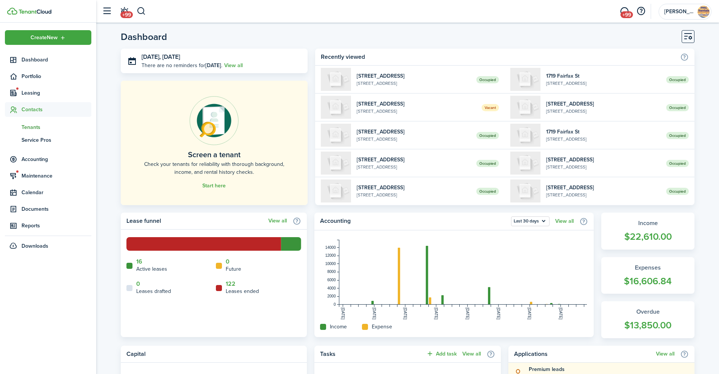
click at [32, 129] on span "Tenants" at bounding box center [57, 127] width 70 height 8
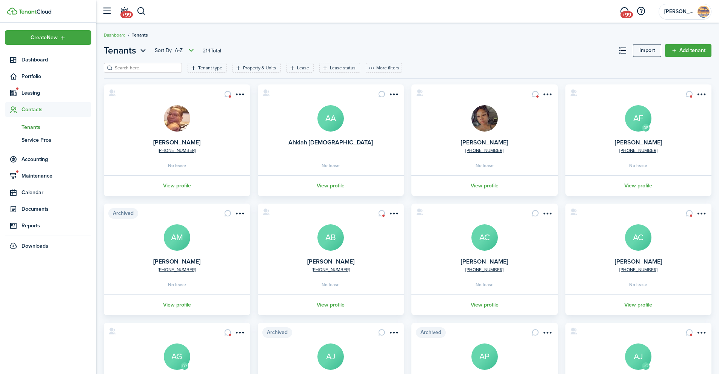
click at [140, 69] on input "search" at bounding box center [146, 68] width 66 height 7
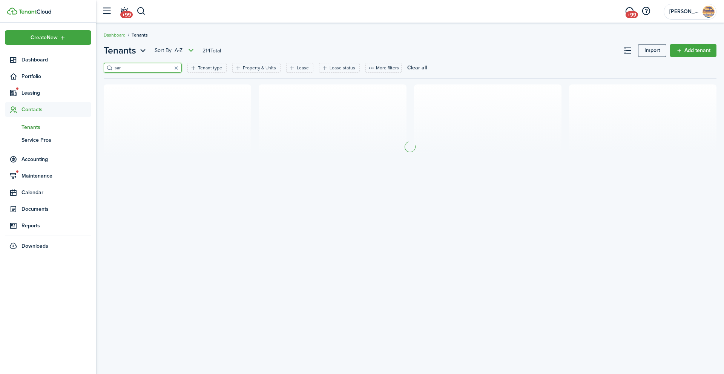
type input "[PERSON_NAME]"
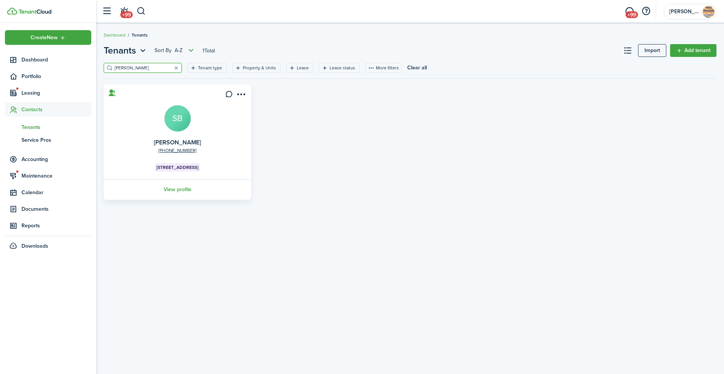
click at [180, 189] on link "View profile" at bounding box center [178, 189] width 150 height 21
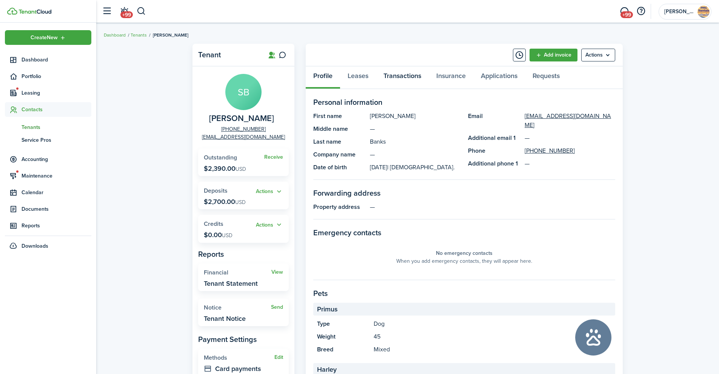
click at [401, 78] on link "Transactions" at bounding box center [402, 77] width 53 height 23
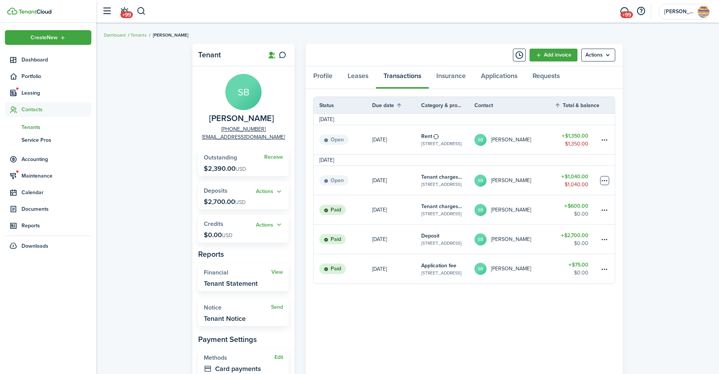
click at [604, 179] on table-menu-btn-icon at bounding box center [604, 180] width 9 height 9
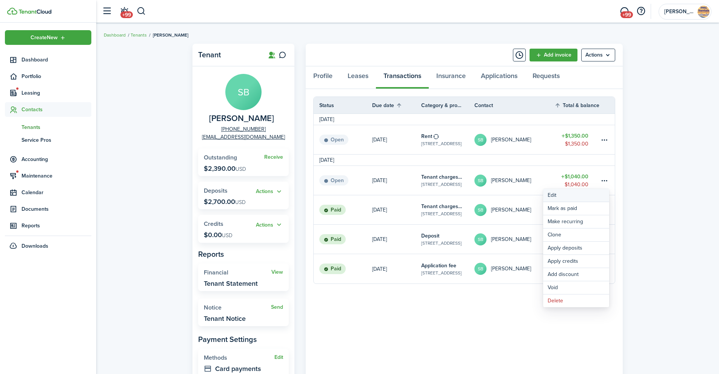
click at [557, 195] on button "Edit" at bounding box center [576, 195] width 66 height 13
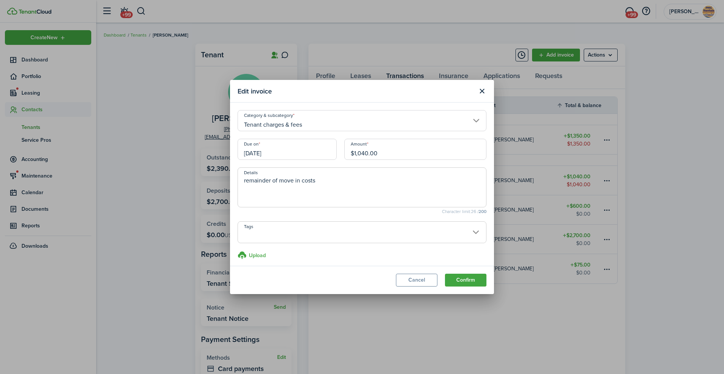
click at [277, 152] on input "[DATE]" at bounding box center [287, 149] width 99 height 21
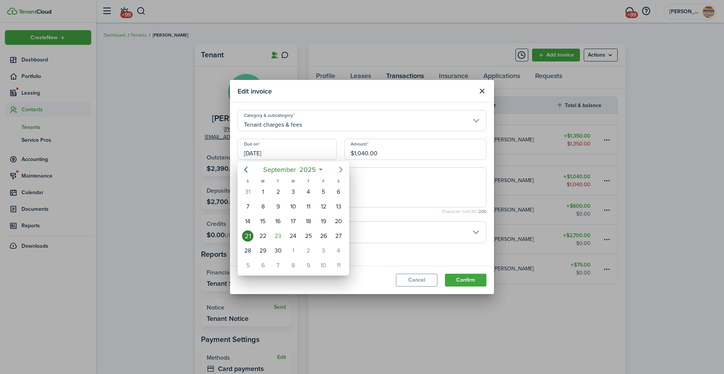
click at [340, 168] on icon "Next page" at bounding box center [340, 170] width 3 height 6
click at [279, 237] on div "21" at bounding box center [277, 235] width 11 height 11
type input "[DATE]"
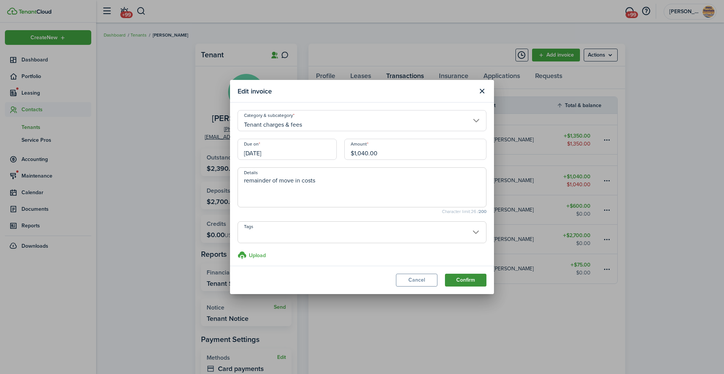
click at [470, 280] on button "Confirm" at bounding box center [465, 280] width 41 height 13
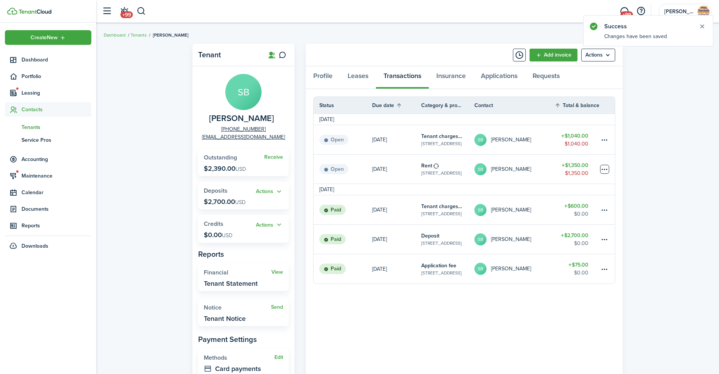
click at [603, 171] on table-menu-btn-icon at bounding box center [604, 169] width 9 height 9
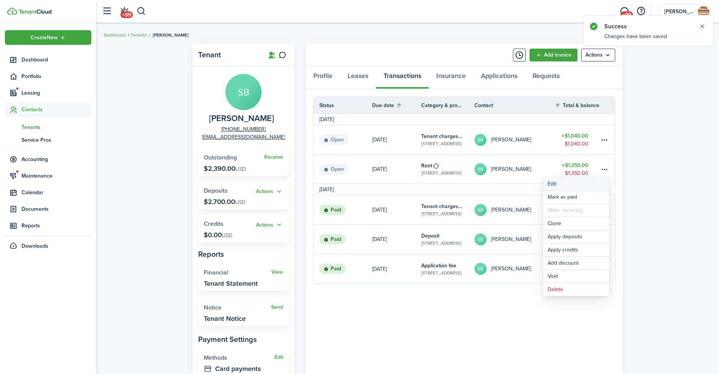
click at [554, 183] on button "Edit" at bounding box center [576, 184] width 66 height 13
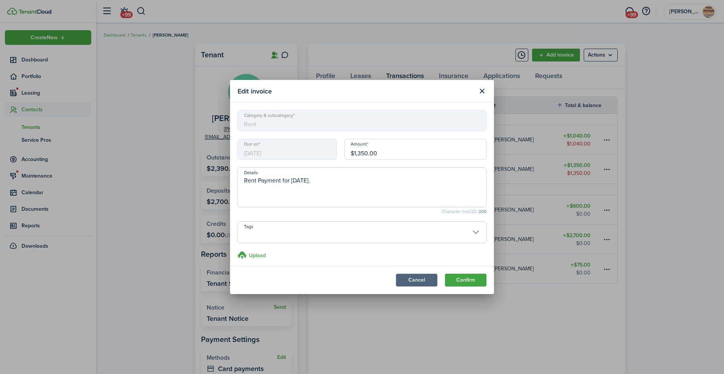
click at [410, 284] on button "Cancel" at bounding box center [416, 280] width 41 height 13
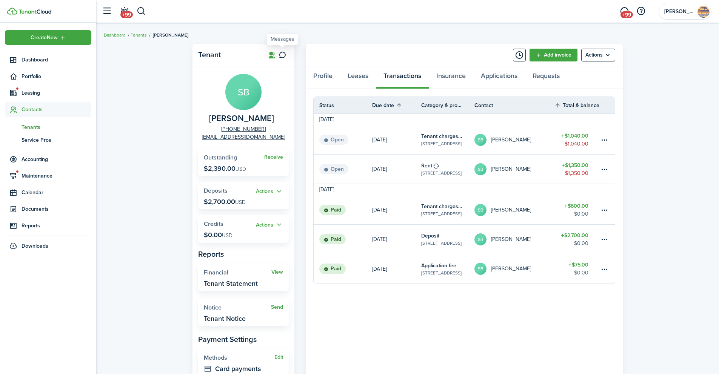
click at [283, 55] on icon at bounding box center [282, 55] width 8 height 8
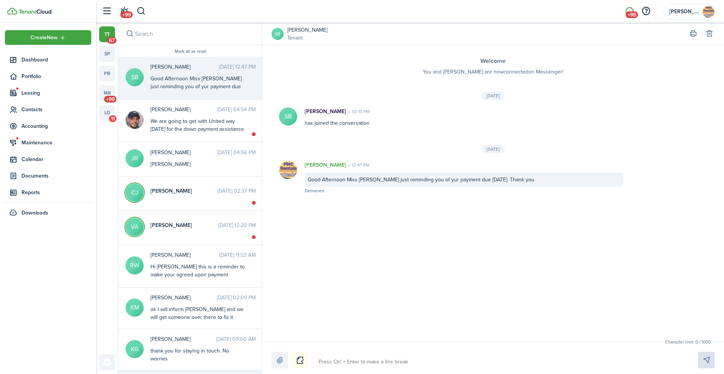
click at [354, 362] on textarea at bounding box center [499, 362] width 367 height 13
type textarea "d"
type textarea "do"
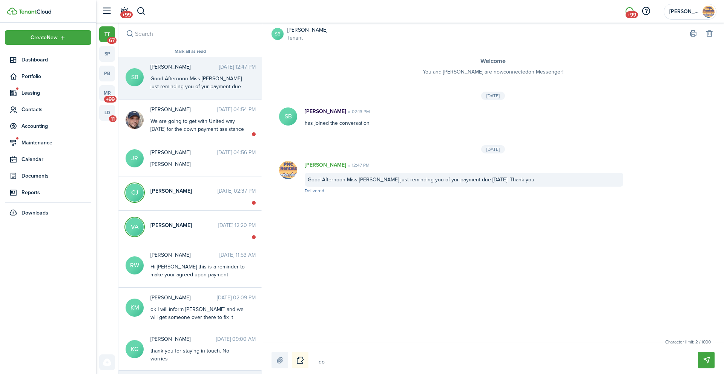
type textarea "doc"
type textarea "docu"
type textarea "docum"
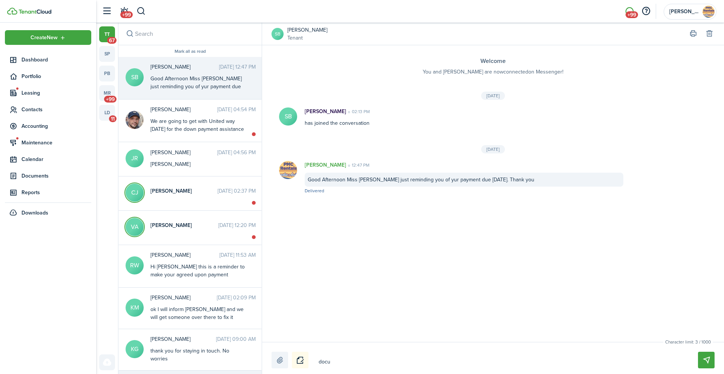
type textarea "docum"
type textarea "docume"
type textarea "documen"
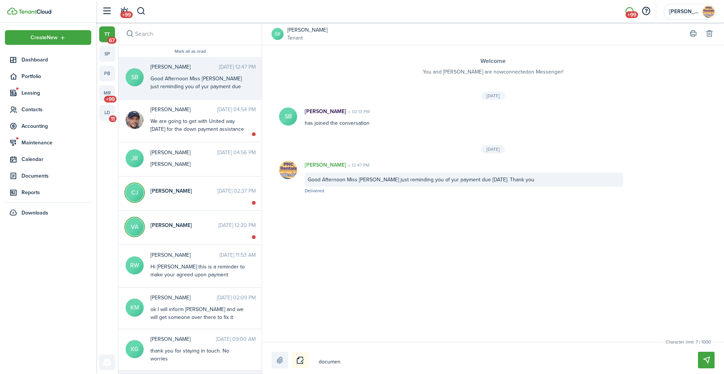
type textarea "document"
type textarea "documenti"
type textarea "documentin"
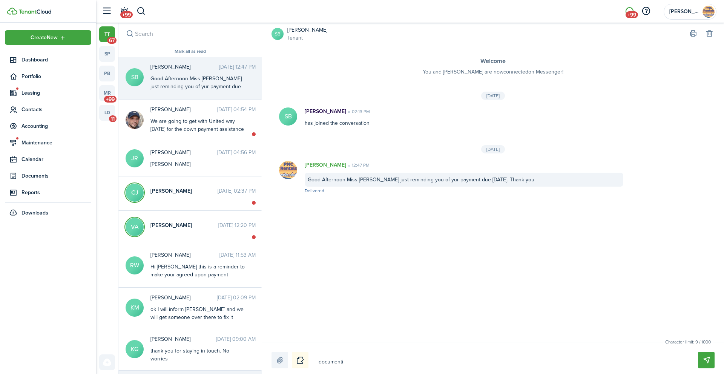
type textarea "documentin"
type textarea "documenting"
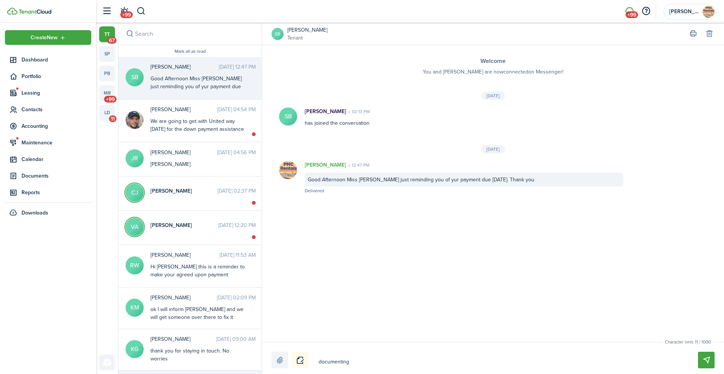
type textarea "documenting o"
type textarea "documenting ou"
type textarea "documenting our"
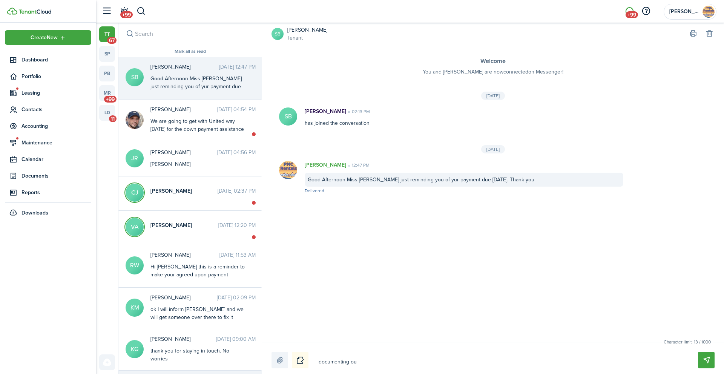
type textarea "documenting our"
type textarea "documenting our c"
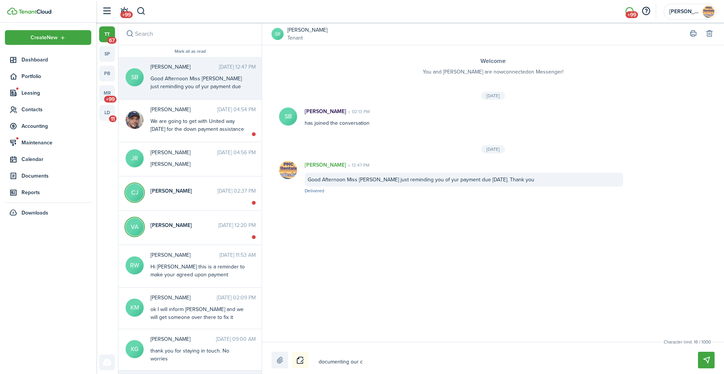
type textarea "documenting our co"
type textarea "documenting our con"
type textarea "documenting our conv"
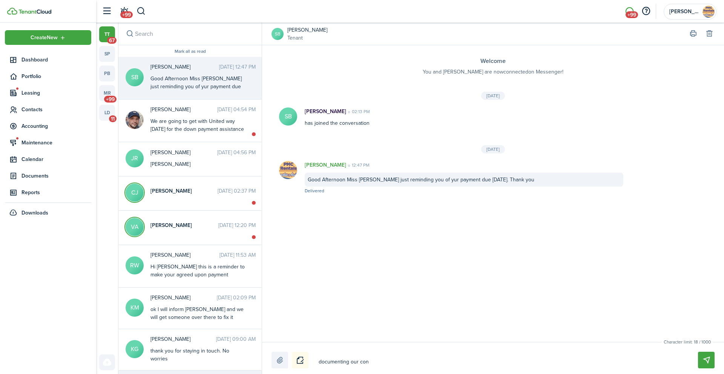
type textarea "documenting our conv"
type textarea "documenting our conve"
type textarea "documenting our conver"
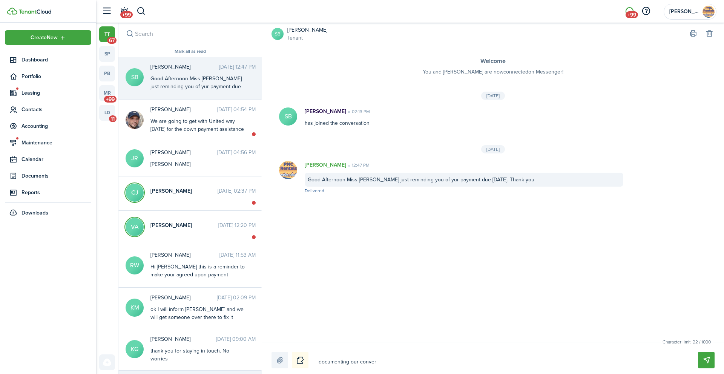
type textarea "documenting our convers"
type textarea "documenting our conversa"
type textarea "documenting our conversat"
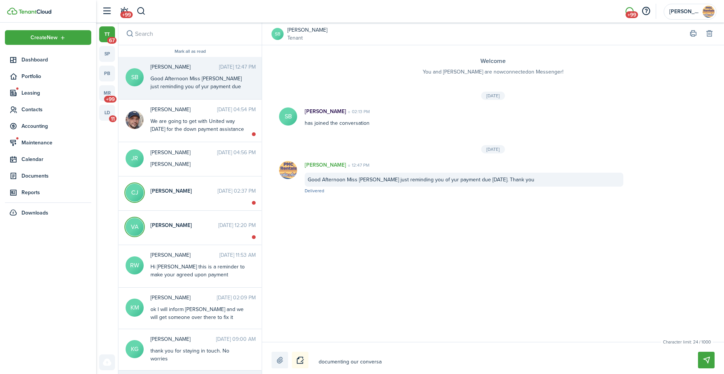
type textarea "documenting our conversat"
type textarea "documenting our conversati"
type textarea "documenting our conversatio"
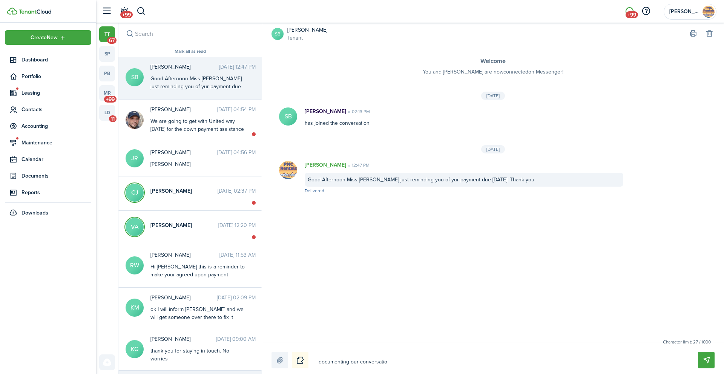
type textarea "documenting our conversation"
type textarea "documenting our conversation f"
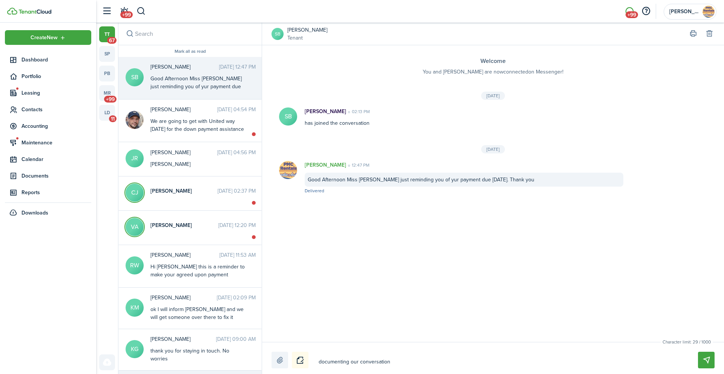
type textarea "documenting our conversation f"
type textarea "documenting our conversation fr"
type textarea "documenting our conversation fro"
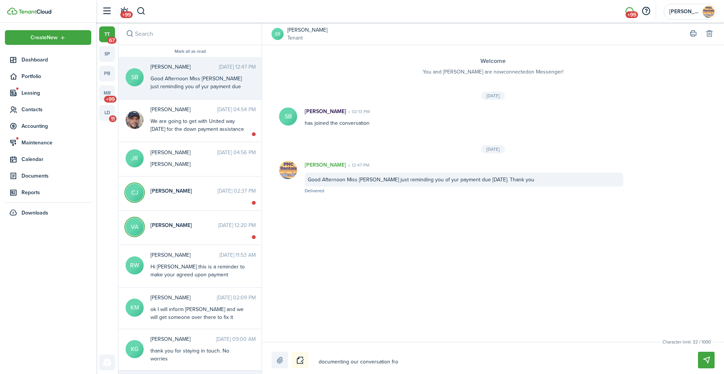
type textarea "documenting our conversation from"
type textarea "documenting our conversation from t"
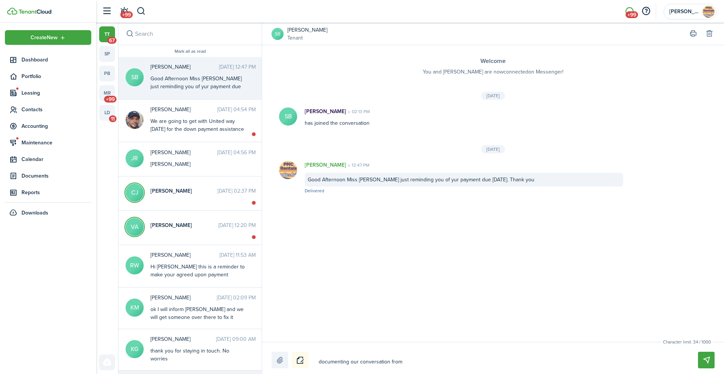
type textarea "documenting our conversation from t"
type textarea "documenting our conversation from to"
type textarea "documenting our conversation from [PERSON_NAME]"
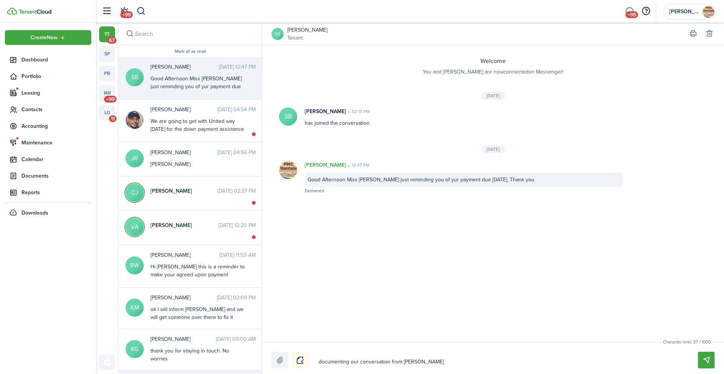
type textarea "documenting our conversation from [PERSON_NAME]"
type textarea "documenting our conversation from [DATE]"
type textarea "documenting our conversation from [DATE]:"
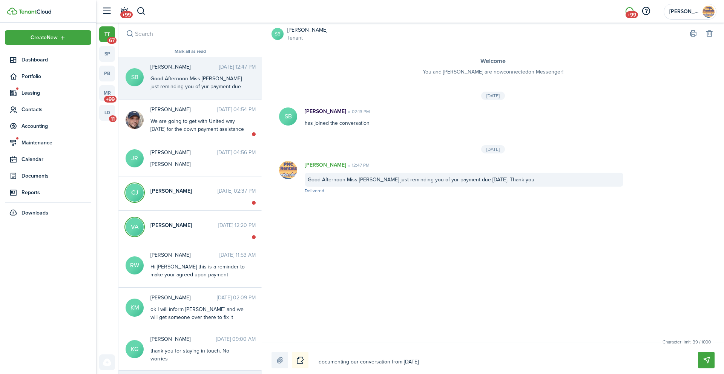
type textarea "documenting our conversation from [DATE]:"
type textarea "documenting our conversation from [DATE]: I"
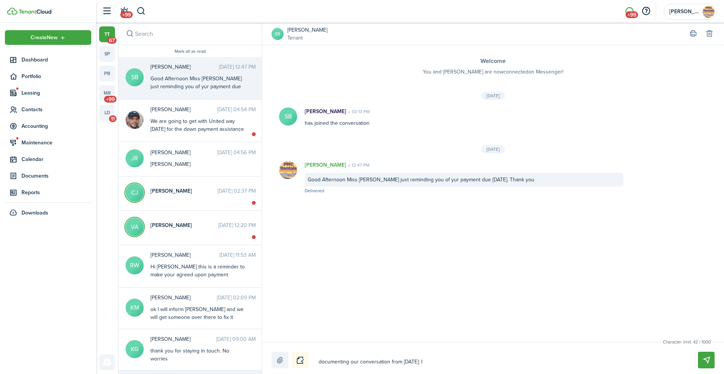
type textarea "documenting our conversation from [DATE]: I"
type textarea "documenting our conversation from [DATE]: I h"
type textarea "documenting our conversation from [DATE]: I ha"
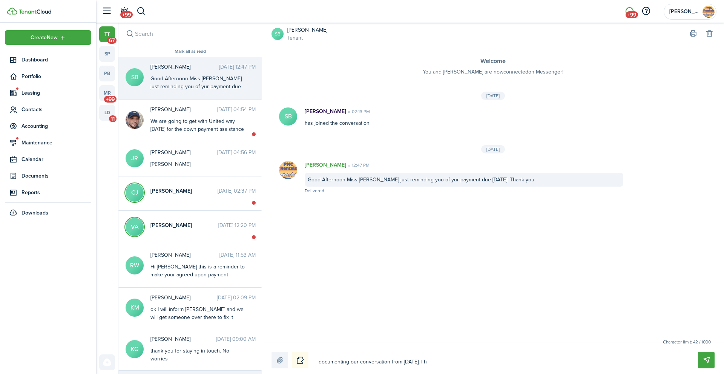
type textarea "documenting our conversation from [DATE]: I ha"
type textarea "documenting our conversation from [DATE]: I hav"
type textarea "documenting our conversation from [DATE]: I have"
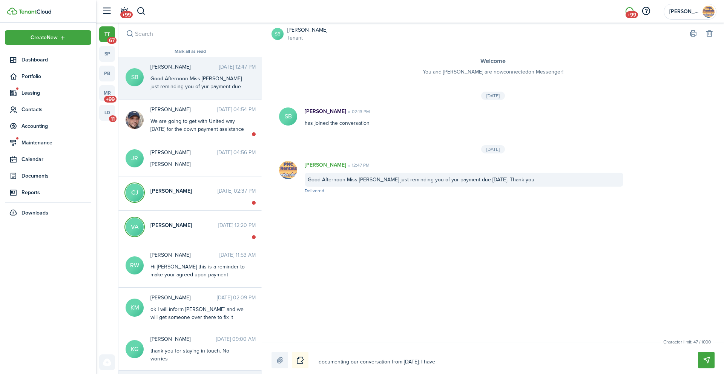
type textarea "documenting our conversation from [DATE]: I have"
type textarea "documenting our conversation from [DATE]: I have c"
type textarea "documenting our conversation from [DATE]: I have ch"
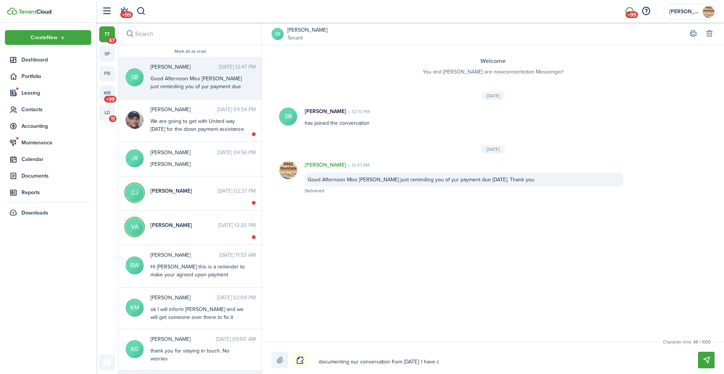
type textarea "documenting our conversation from [DATE]: I have ch"
type textarea "documenting our conversation from [DATE]: I have cha"
type textarea "documenting our conversation from [DATE]: I have [PERSON_NAME]"
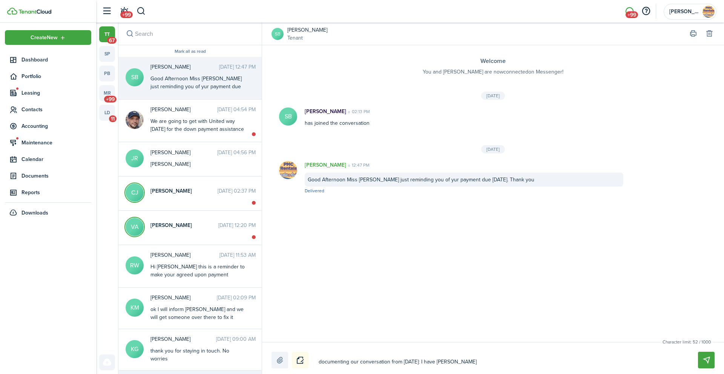
type textarea "documenting our conversation from [DATE]: I have [PERSON_NAME]"
type textarea "documenting our conversation from [DATE]: I have change"
type textarea "documenting our conversation from [DATE]: I have changed"
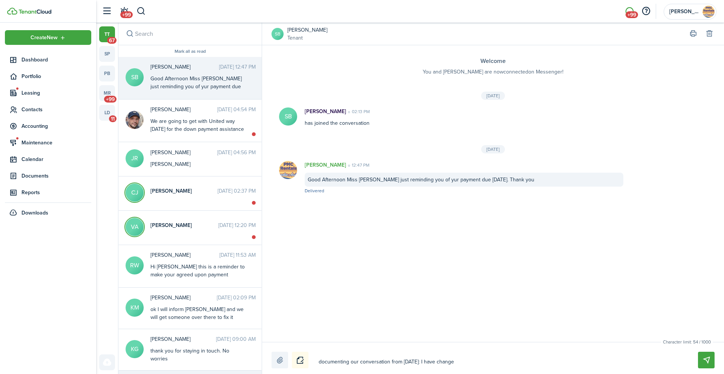
type textarea "documenting our conversation from [DATE]: I have changed"
type textarea "documenting our conversation from [DATE]: I have changed y"
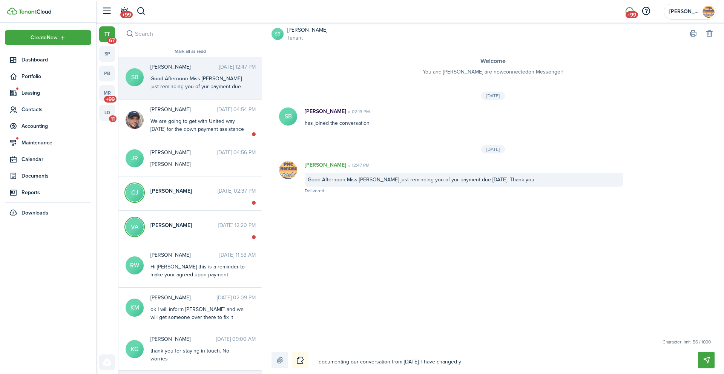
type textarea "documenting our conversation from [DATE]: I have changed yo"
type textarea "documenting our conversation from [DATE]: I have changed you"
type textarea "documenting our conversation from [DATE]: I have changed your"
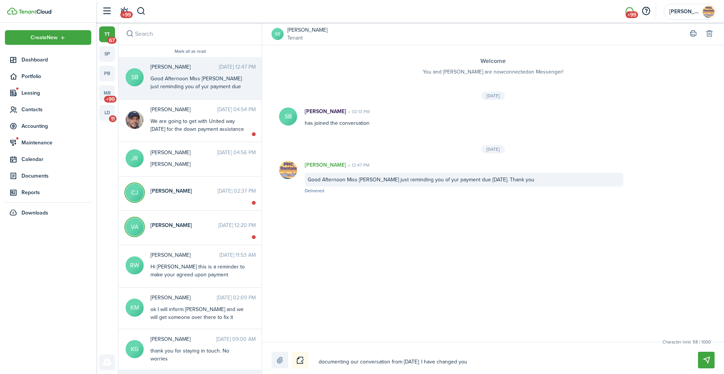
type textarea "documenting our conversation from [DATE]: I have changed your"
type textarea "documenting our conversation from [DATE]: I have changed your m"
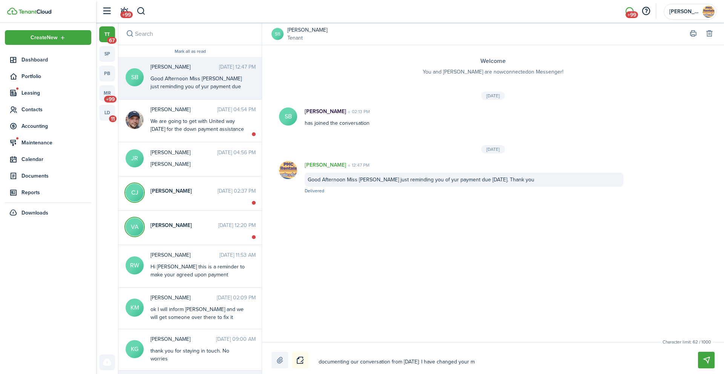
type textarea "documenting our conversation from [DATE]: I have changed your mo"
type textarea "documenting our conversation from [DATE]: I have changed your mov"
type textarea "documenting our conversation from [DATE]: I have changed your move"
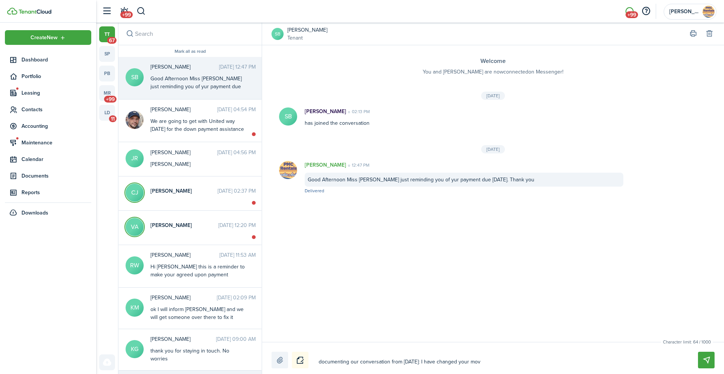
type textarea "documenting our conversation from [DATE]: I have changed your move"
type textarea "documenting our conversation from [DATE]: I have changed your move i"
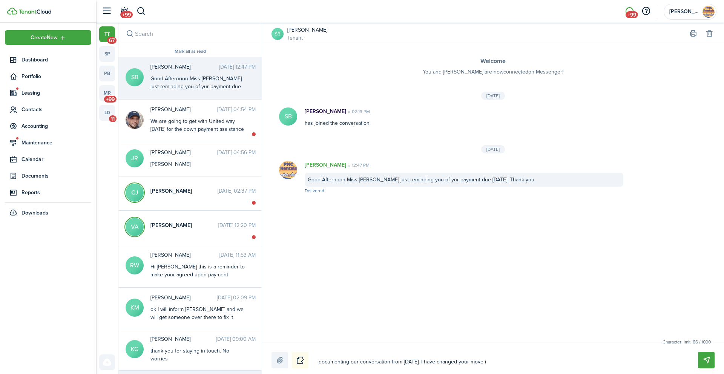
type textarea "documenting our conversation from [DATE]: I have changed your move in"
type textarea "documenting our conversation from [DATE]: I have changed your move in p"
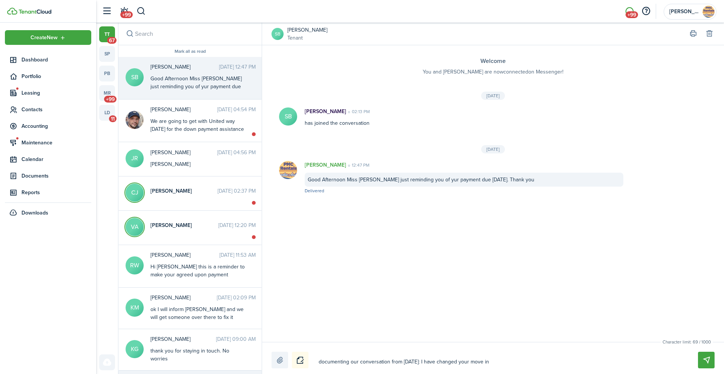
type textarea "documenting our conversation from [DATE]: I have changed your move in p"
type textarea "documenting our conversation from [DATE]: I have changed your move in [GEOGRAPH…"
type textarea "documenting our conversation from [DATE]: I have changed your move in pay"
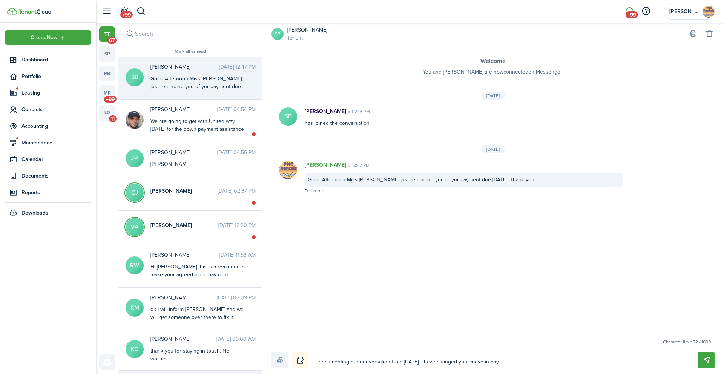
type textarea "documenting our conversation from [DATE]: I have changed your move in [GEOGRAPH…"
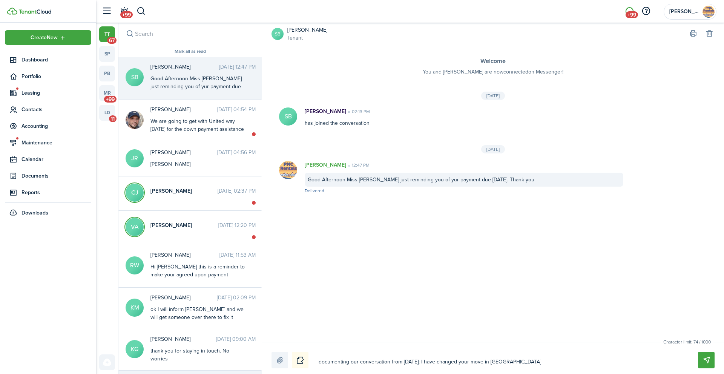
type textarea "documenting our conversation from [DATE]: I have changed your move in [GEOGRAPH…"
type textarea "documenting our conversation from [DATE]: I have changed your move in payment"
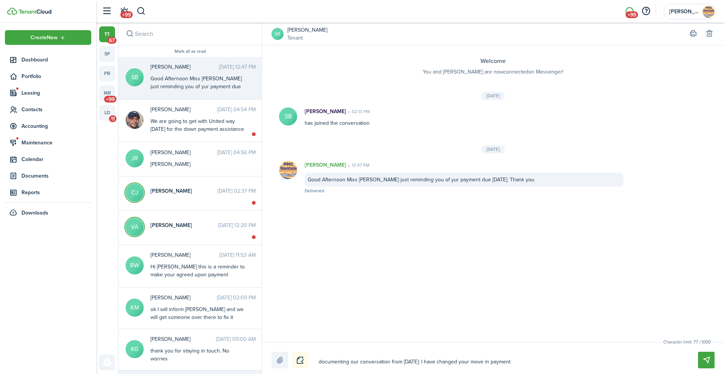
type textarea "documenting our conversation from [DATE]: I have changed your move in payment d"
type textarea "documenting our conversation from [DATE]: I have changed your move in payment du"
type textarea "documenting our conversation from [DATE]: I have changed your move in payment d…"
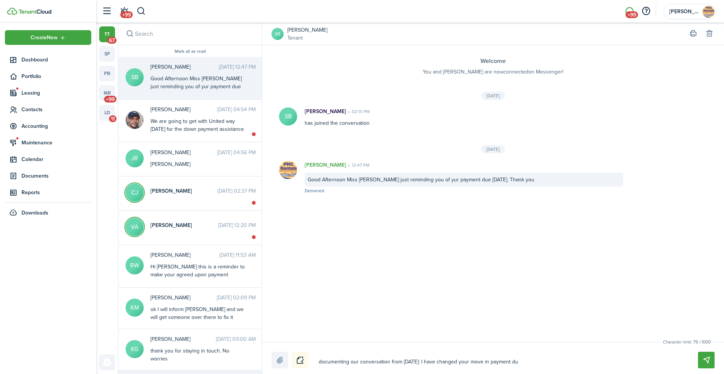
type textarea "documenting our conversation from [DATE]: I have changed your move in payment d…"
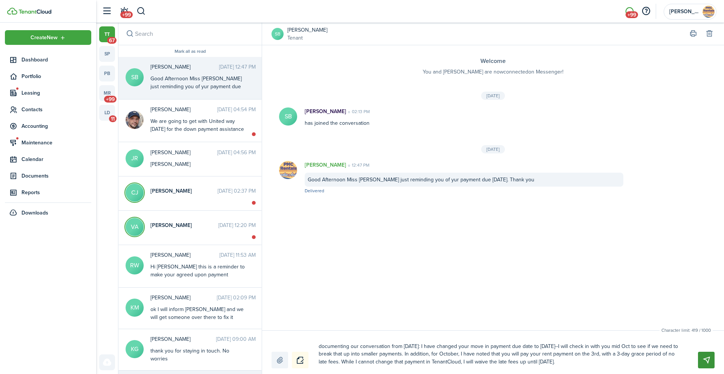
click at [705, 359] on button "Send" at bounding box center [706, 360] width 17 height 17
